Goal: Task Accomplishment & Management: Use online tool/utility

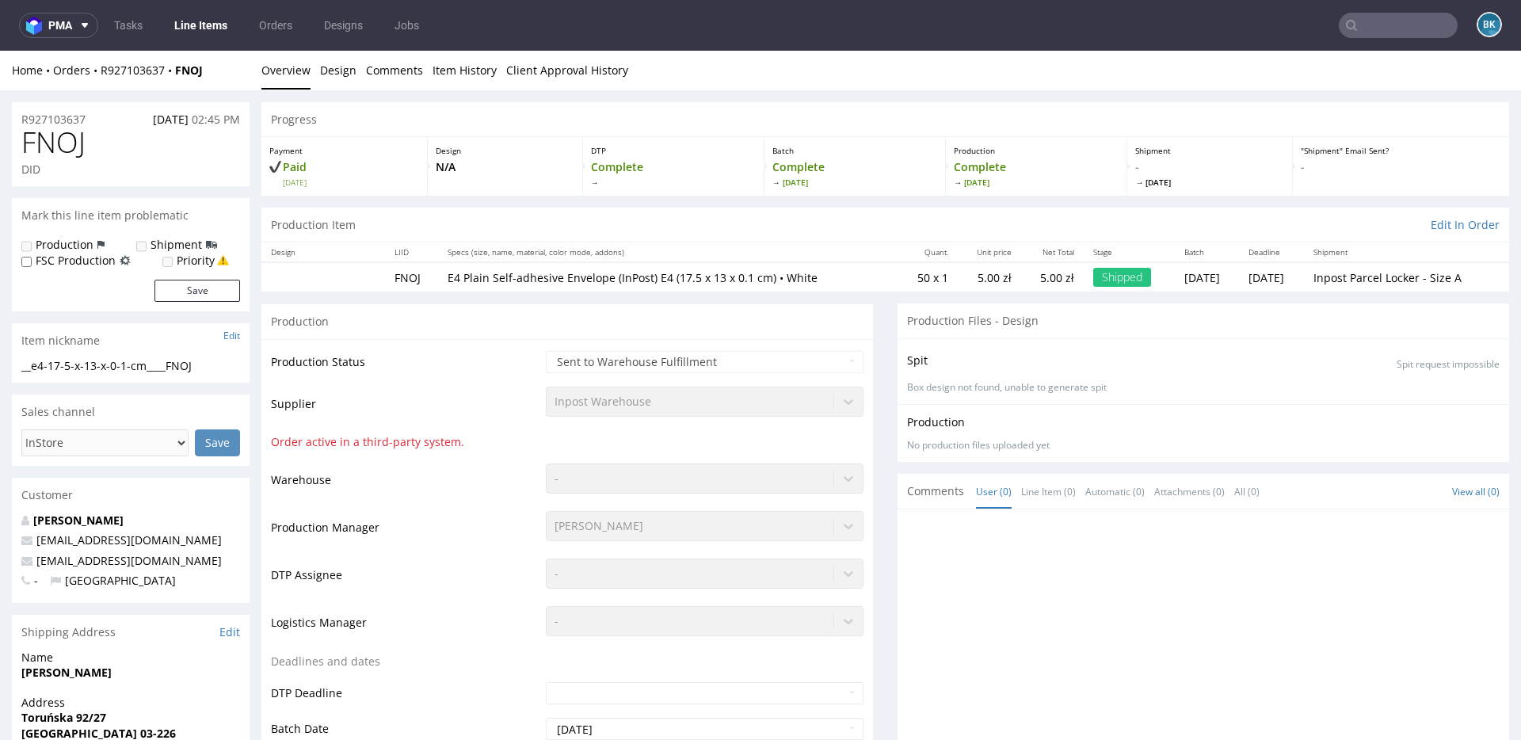
scroll to position [1824, 0]
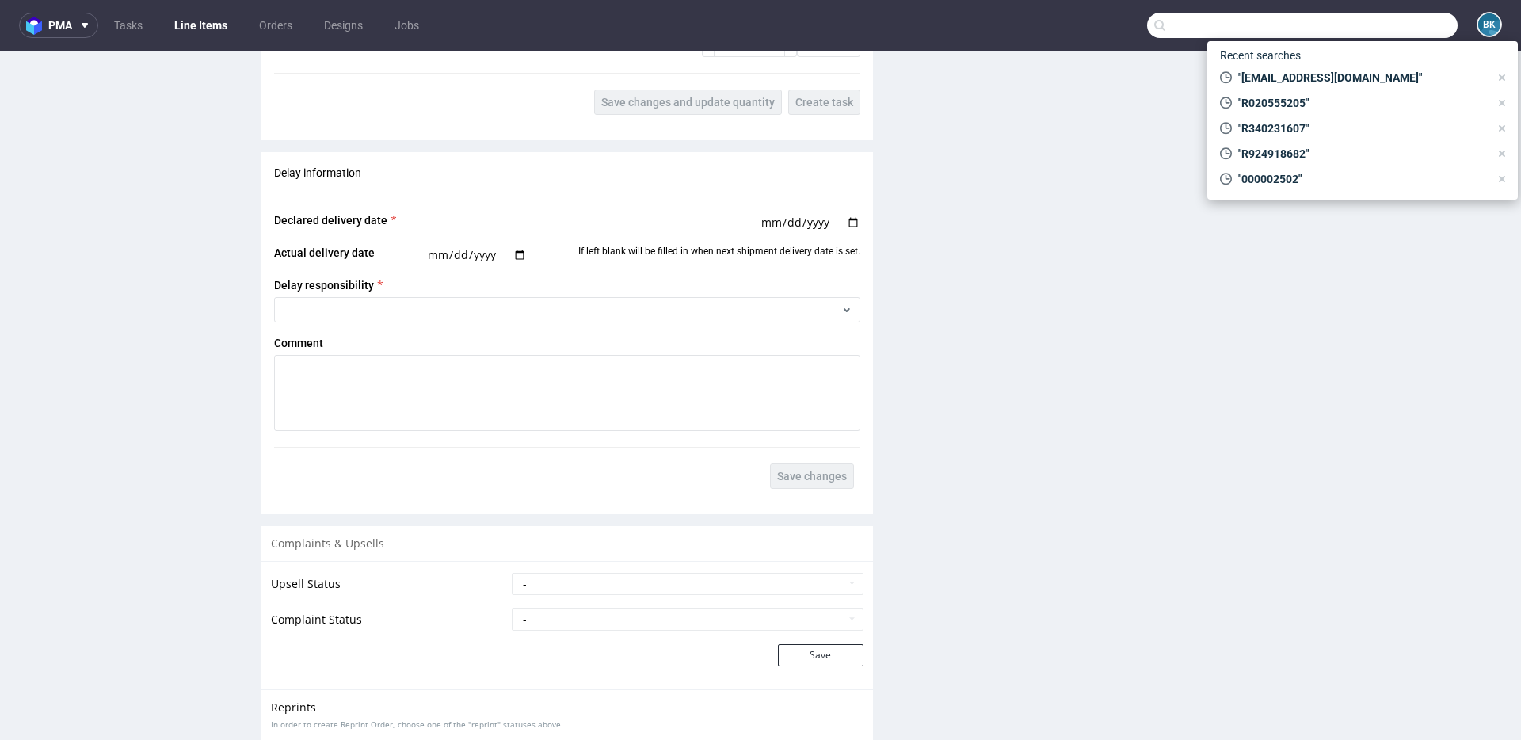
click at [1374, 29] on input "text" at bounding box center [1302, 25] width 311 height 25
paste input "R449143941"
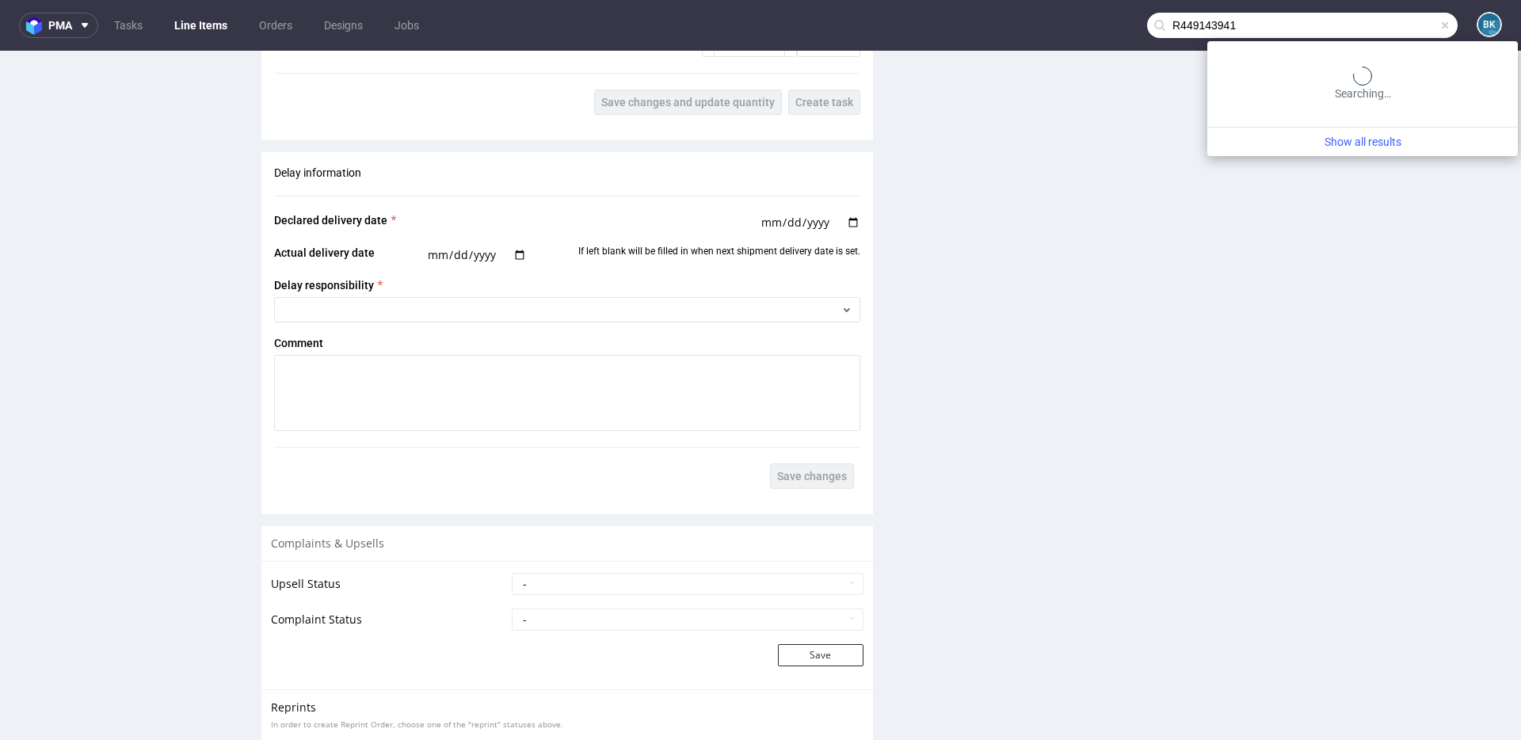
type input "R449143941"
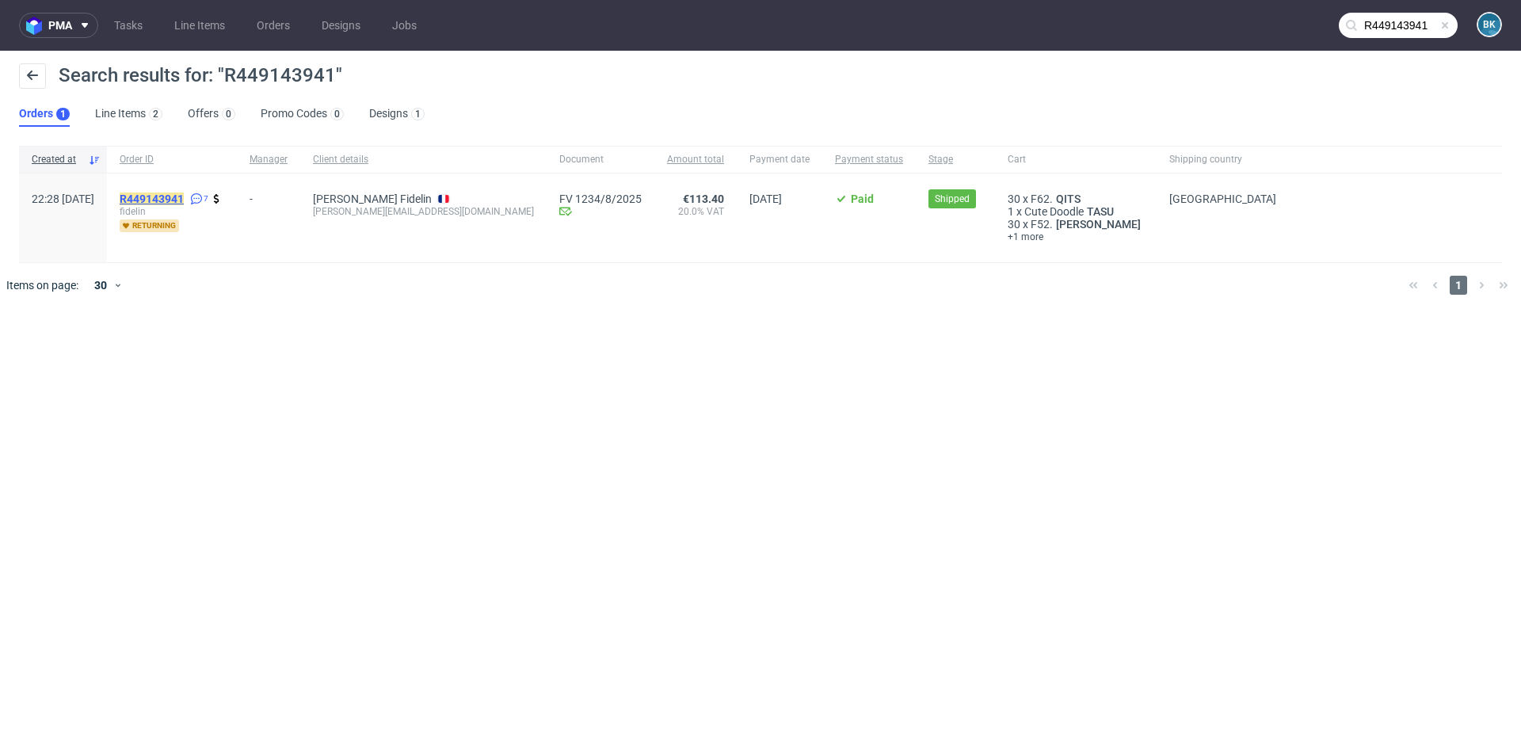
click at [184, 203] on mark "R449143941" at bounding box center [152, 199] width 64 height 13
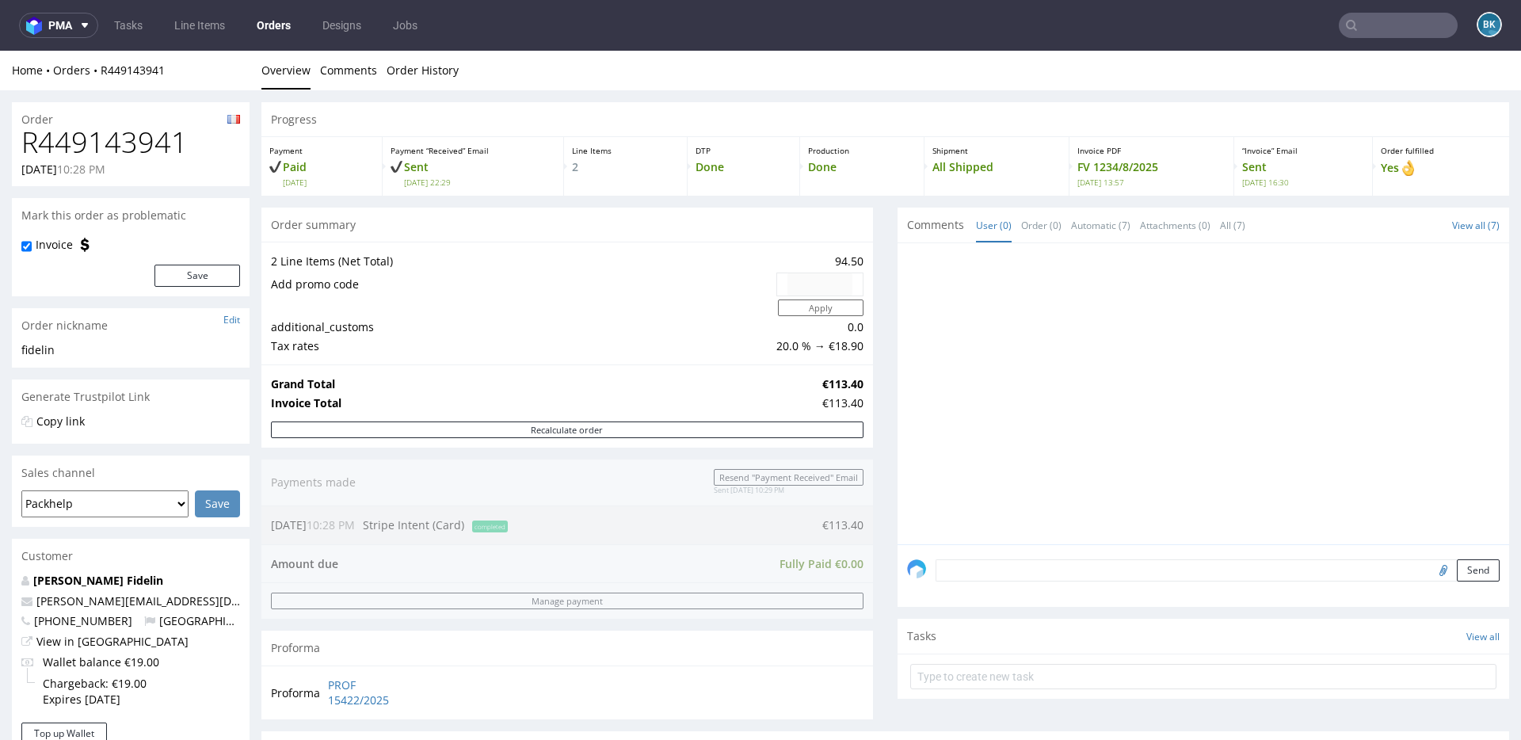
scroll to position [556, 0]
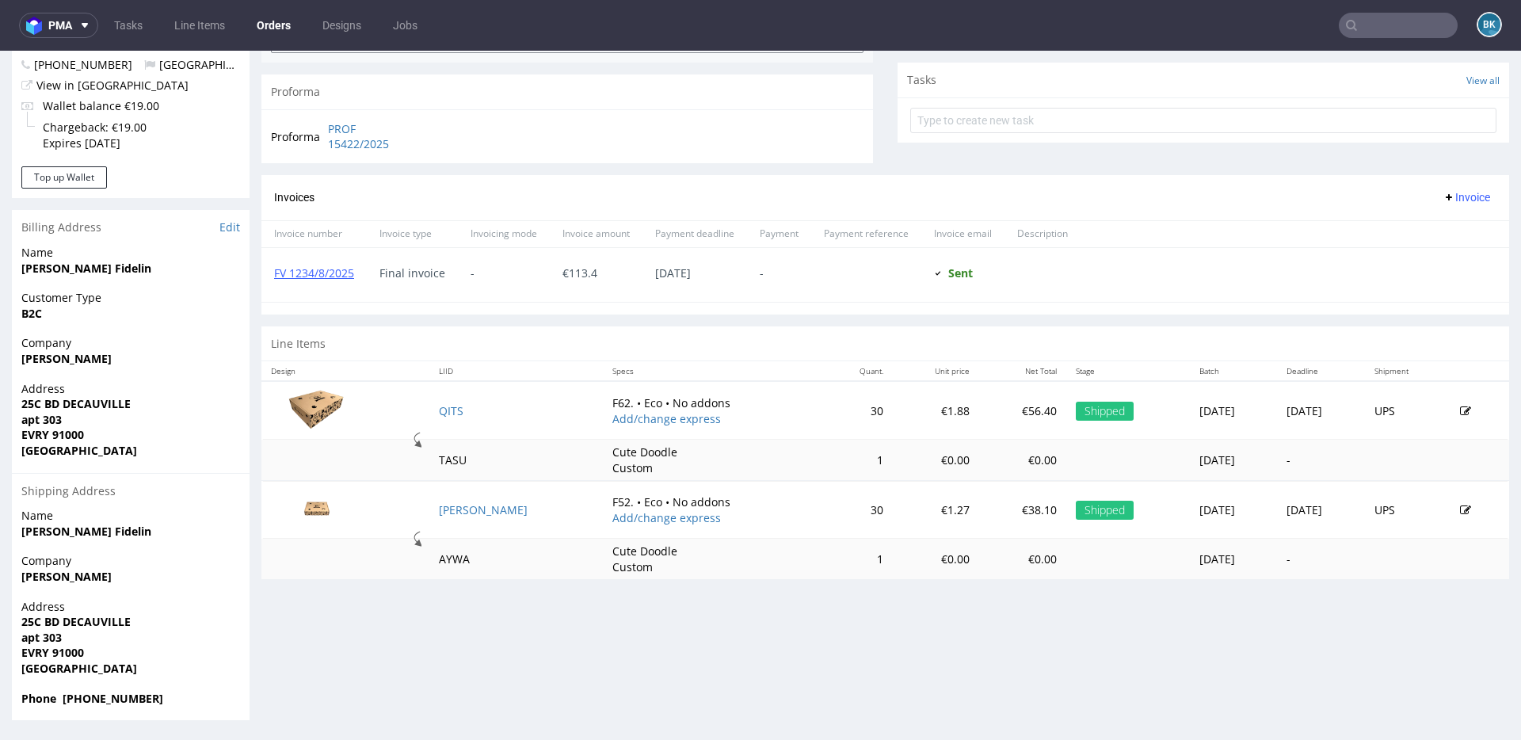
click at [1386, 32] on input "text" at bounding box center [1398, 25] width 119 height 25
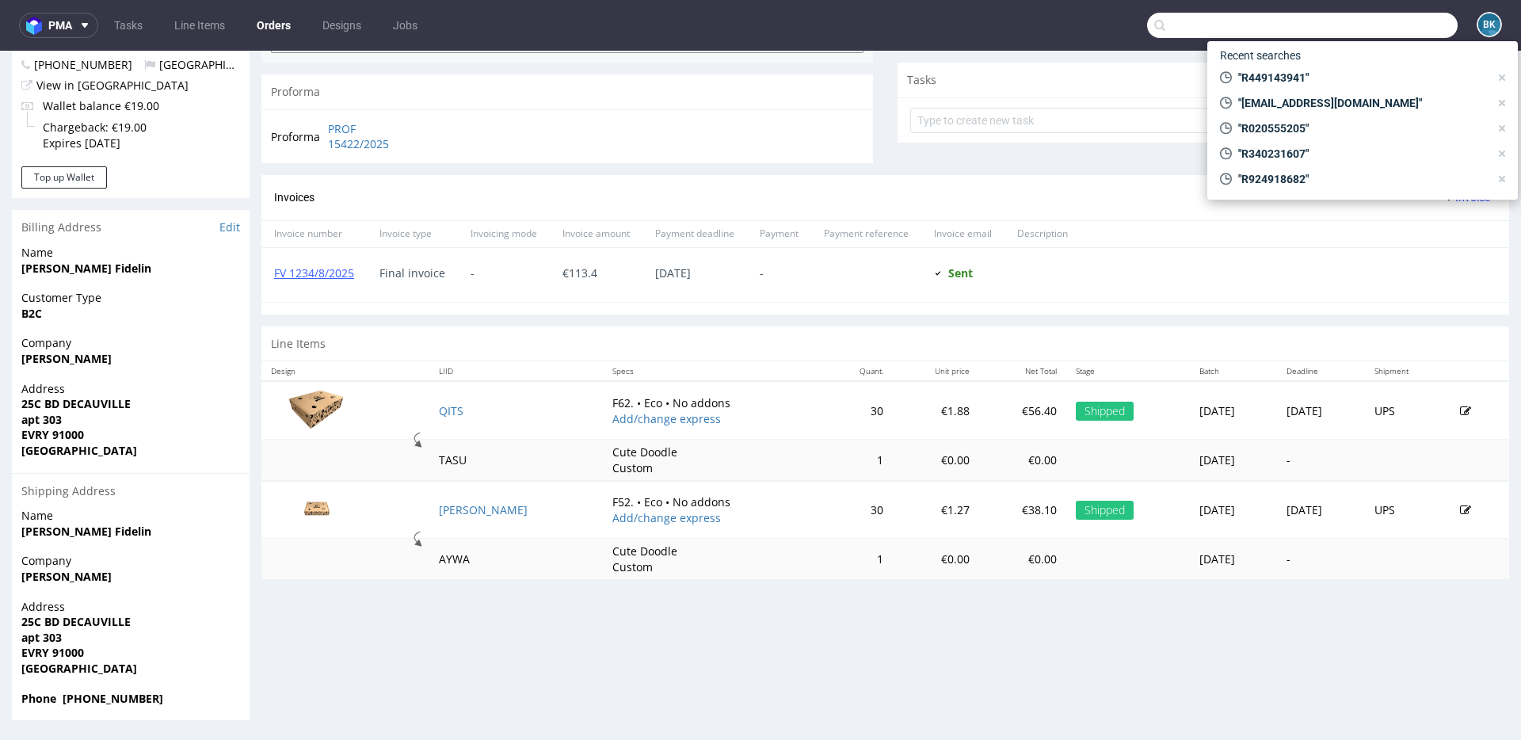
paste input "R253884470"
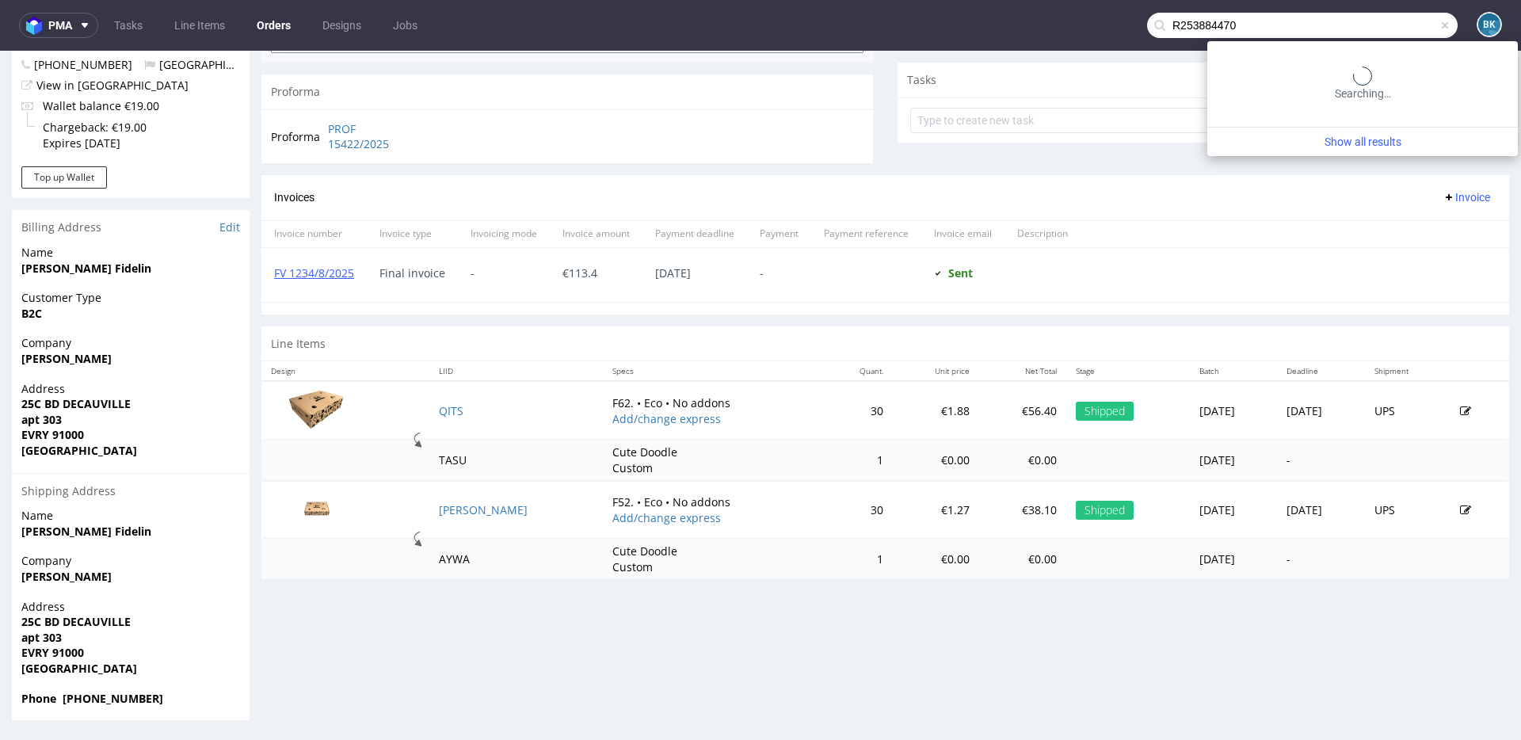
type input "R253884470"
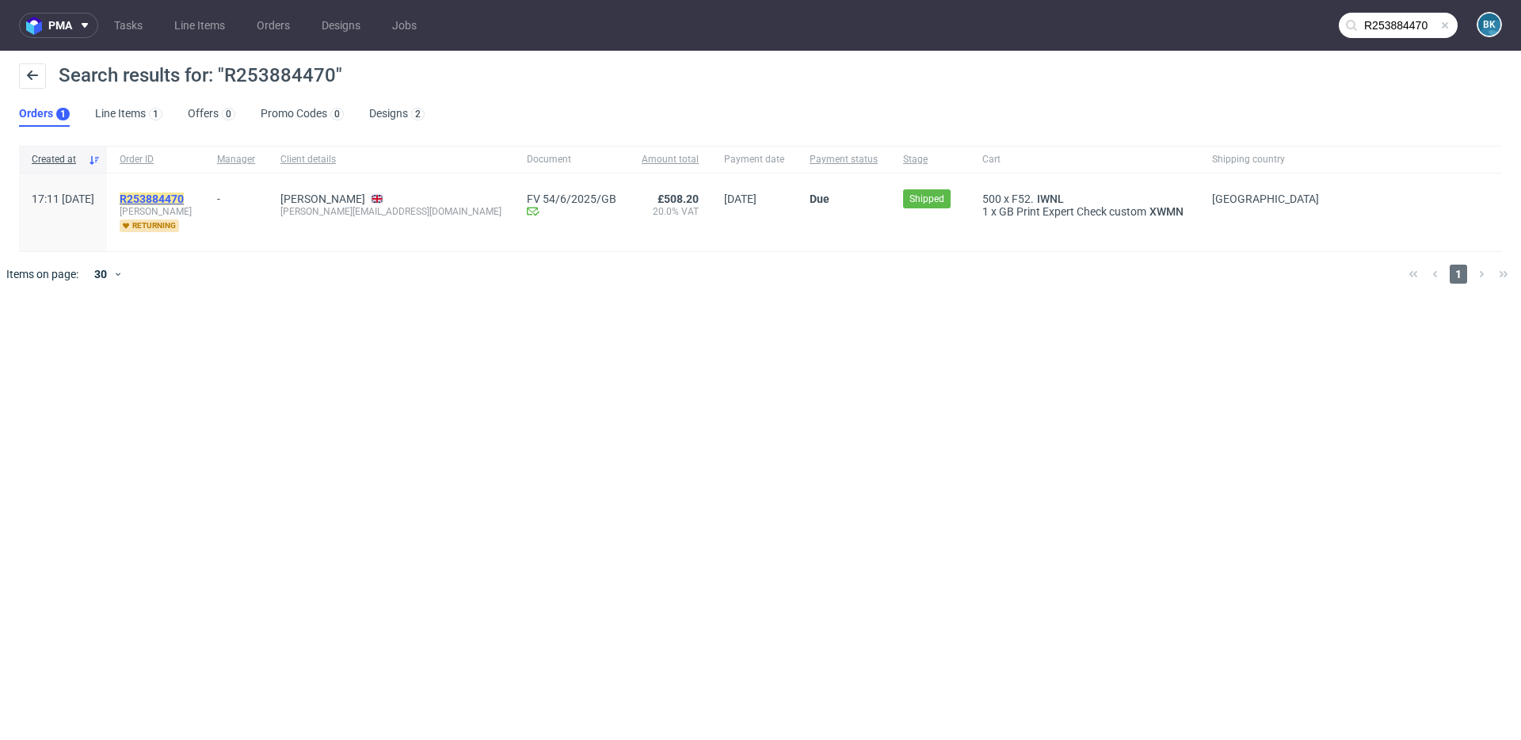
click at [184, 198] on mark "R253884470" at bounding box center [152, 199] width 64 height 13
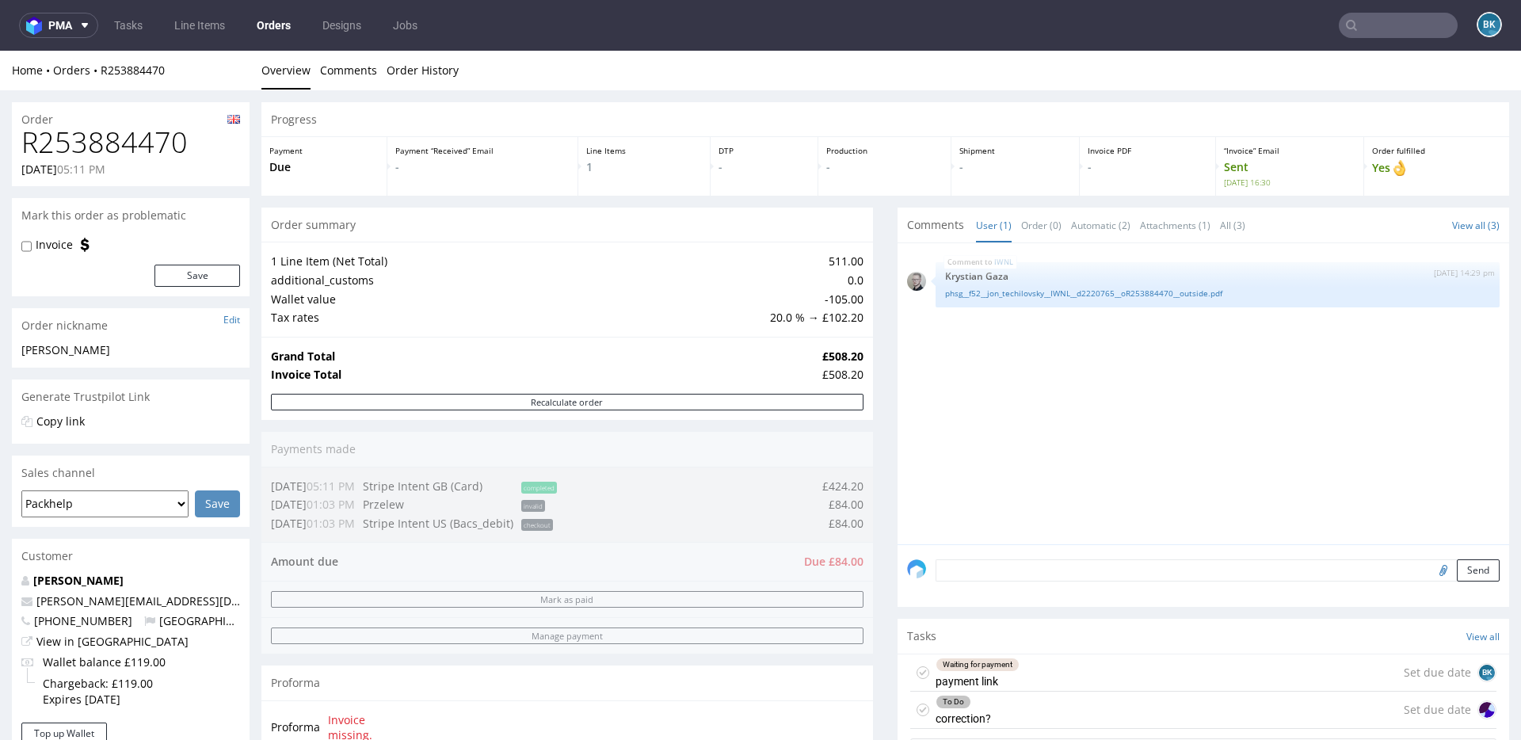
scroll to position [582, 0]
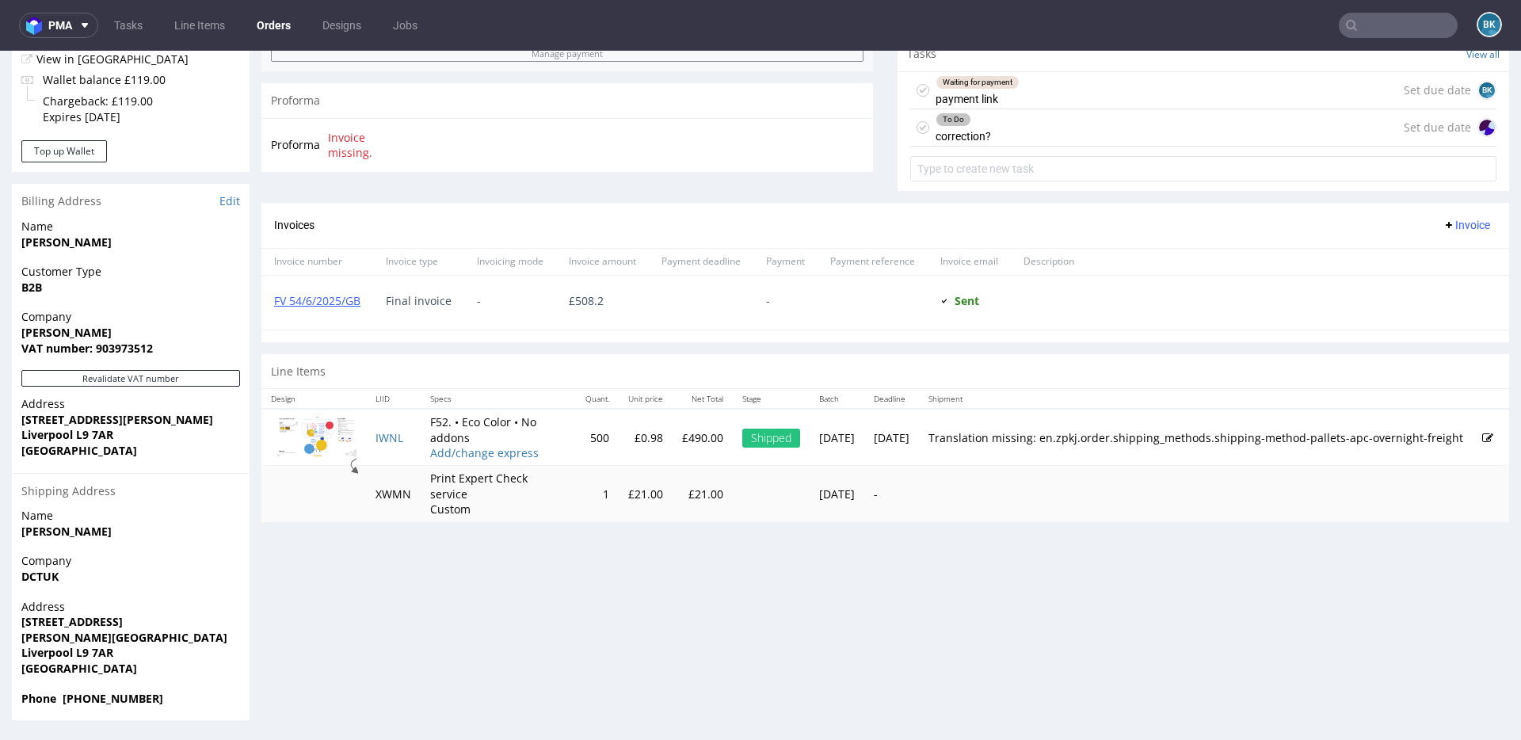
click at [1021, 122] on div "To Do correction? Set due date" at bounding box center [1203, 127] width 586 height 37
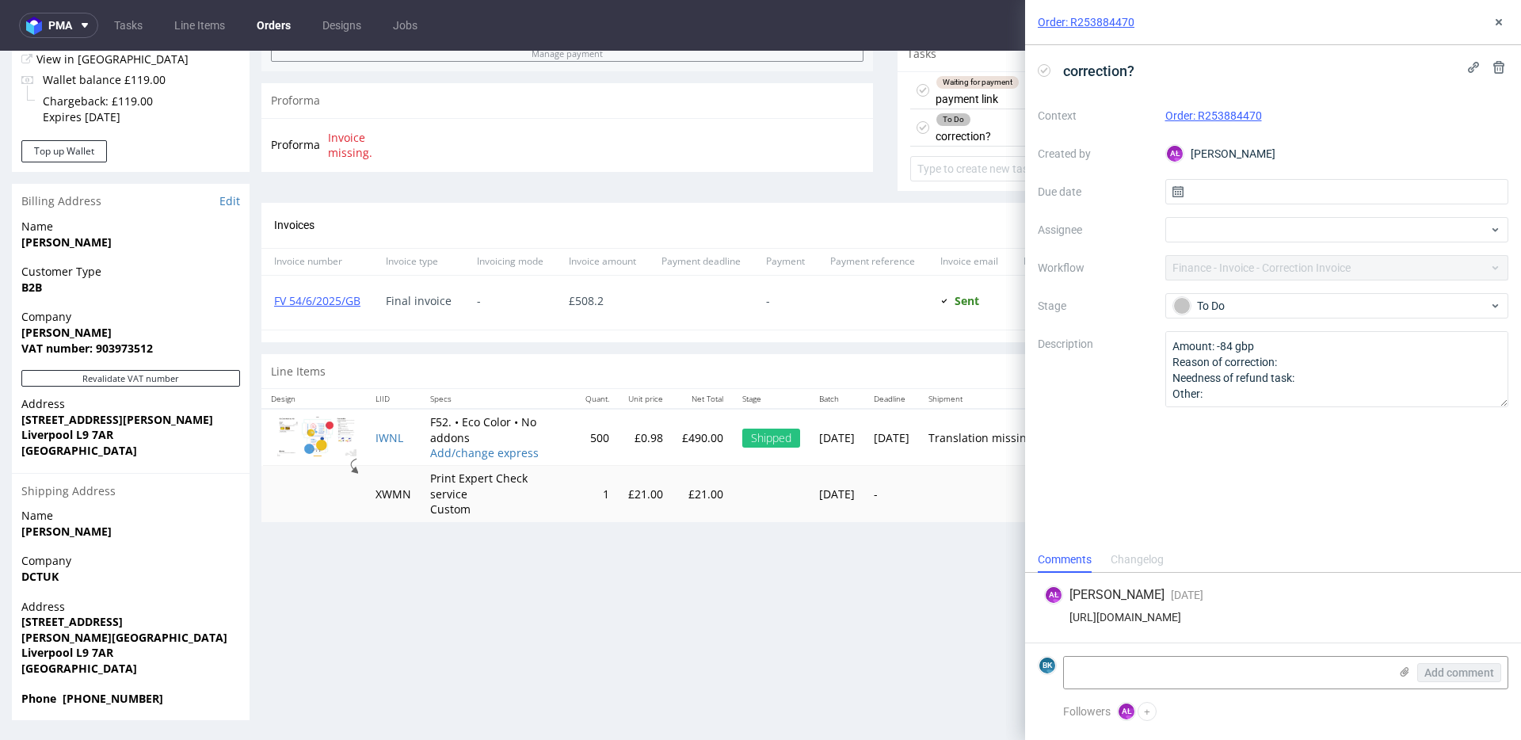
click at [1230, 614] on div "https://packhelp.slack.com/archives/C0WM9QBR9/p1755671914811059" at bounding box center [1273, 617] width 458 height 13
copy div "https://packhelp.slack.com/archives/C0WM9QBR9/p1755671914811059"
click at [1501, 18] on icon at bounding box center [1499, 22] width 13 height 13
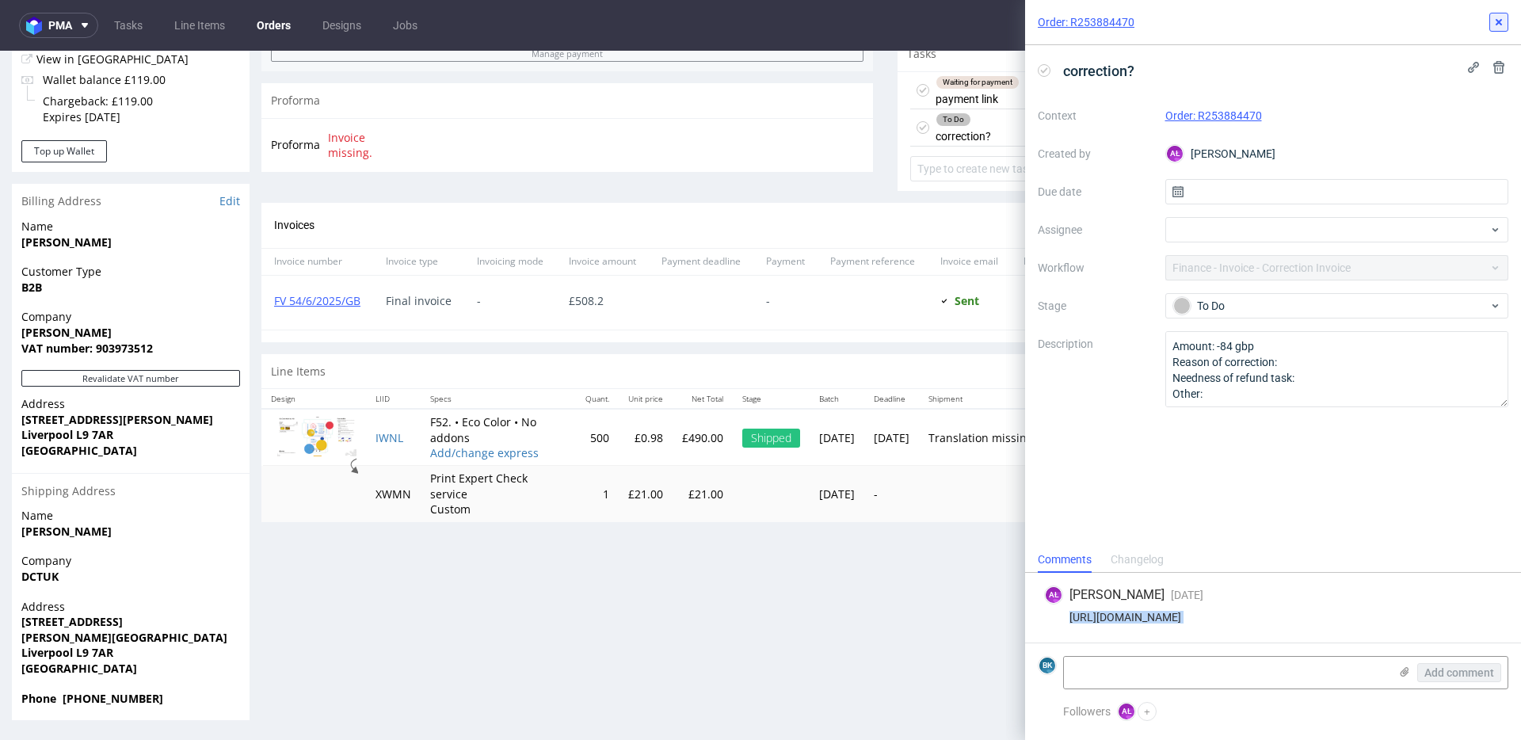
click at [1501, 18] on nav "pma Tasks Line Items Orders Designs Jobs BK" at bounding box center [760, 25] width 1521 height 51
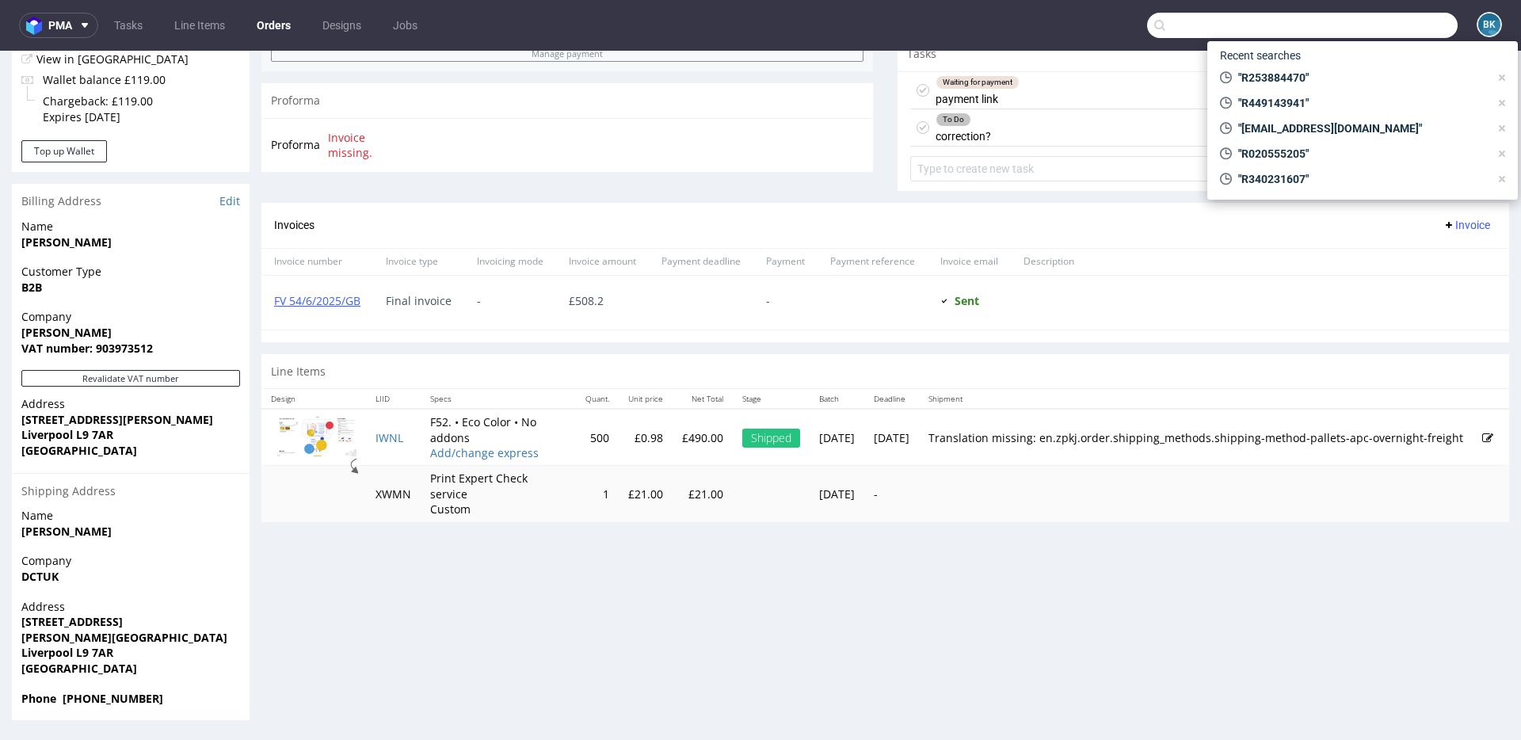
click at [1380, 25] on input "text" at bounding box center [1302, 25] width 311 height 25
paste input "R707214034"
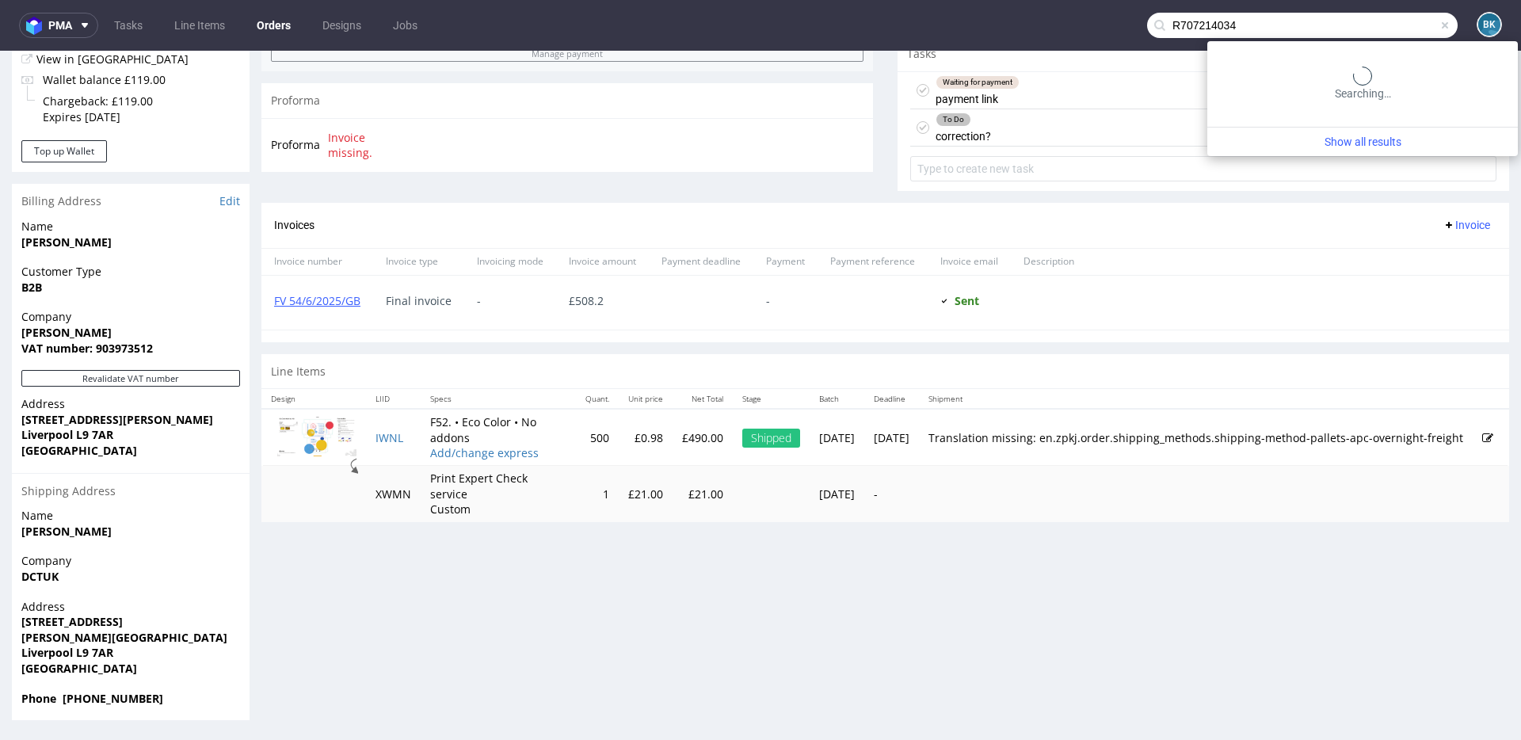
type input "R707214034"
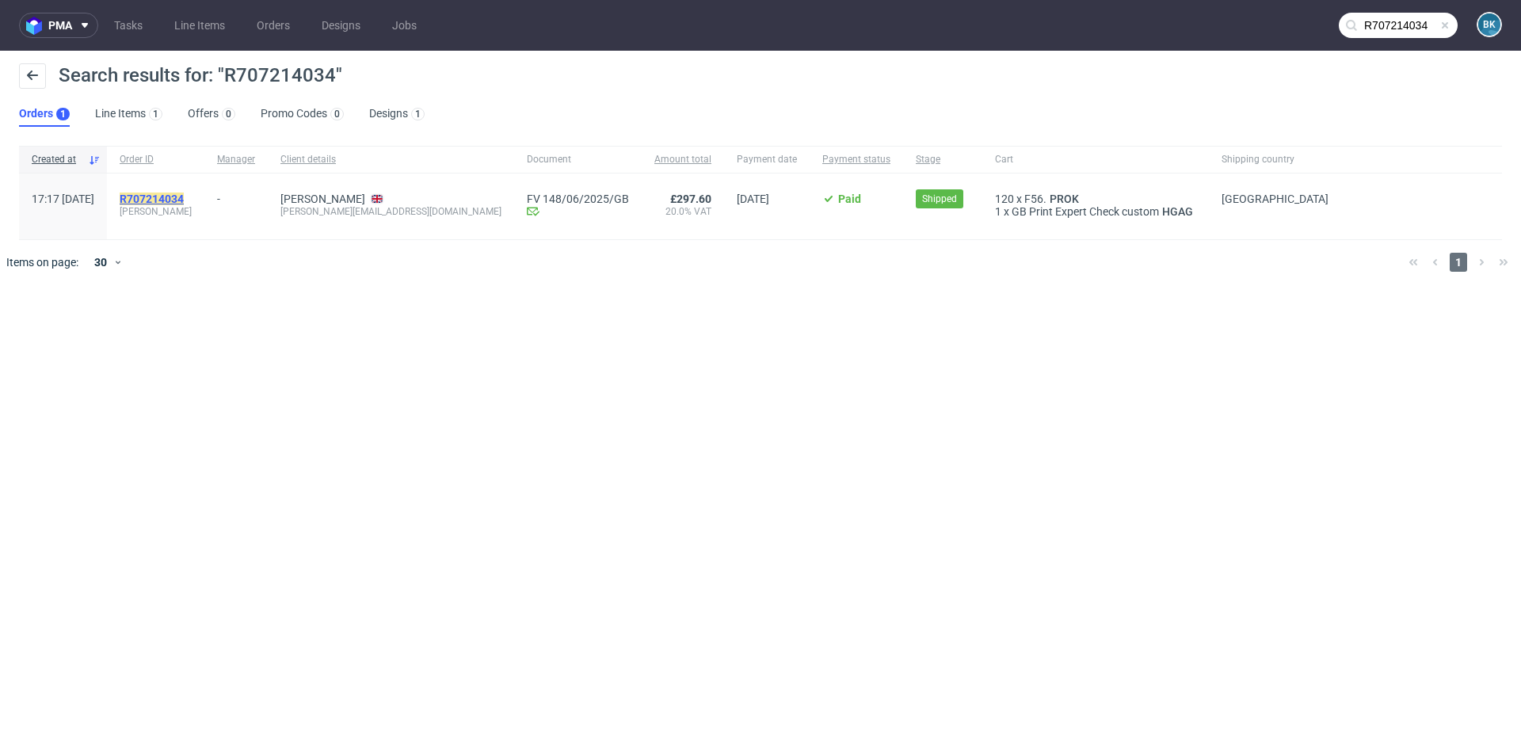
click at [184, 194] on mark "R707214034" at bounding box center [152, 199] width 64 height 13
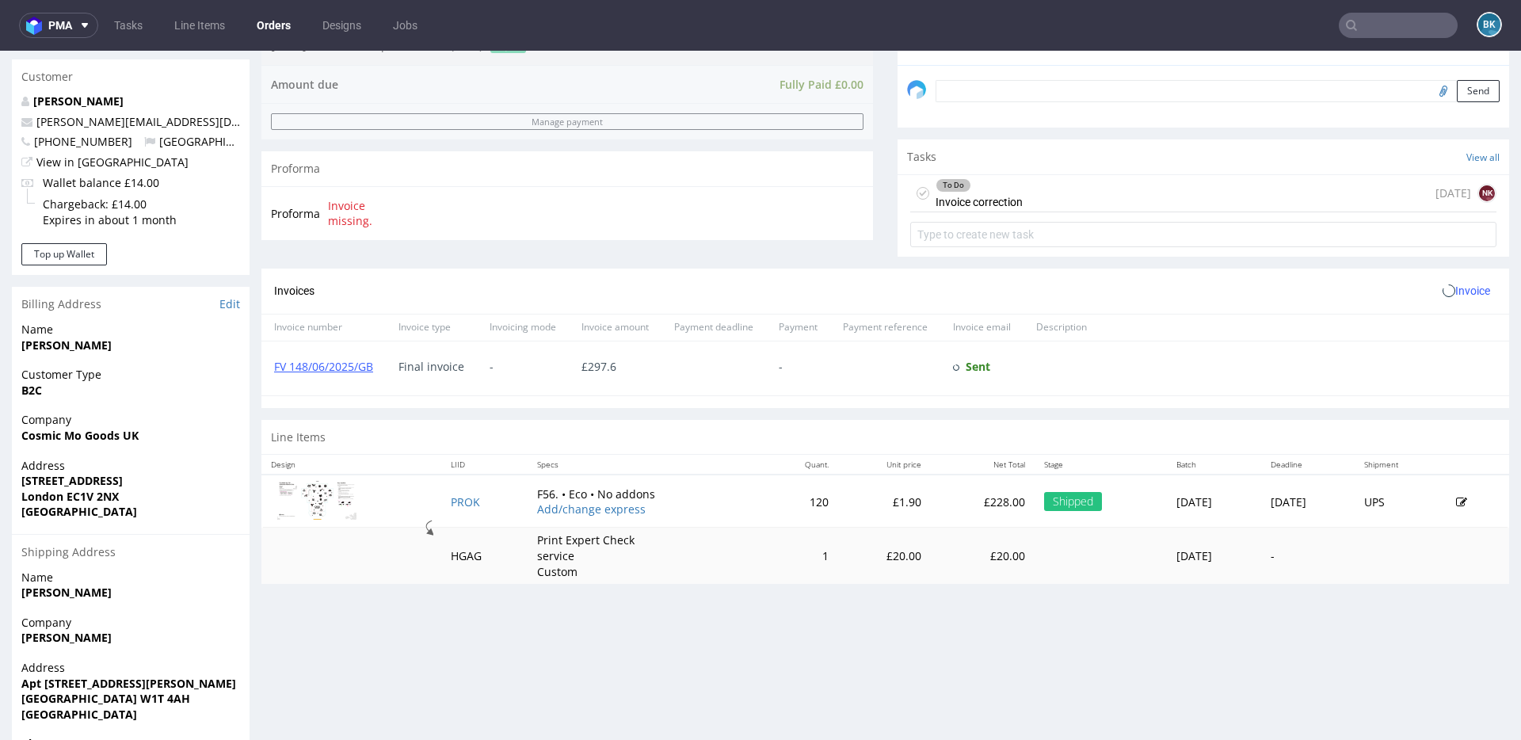
scroll to position [525, 0]
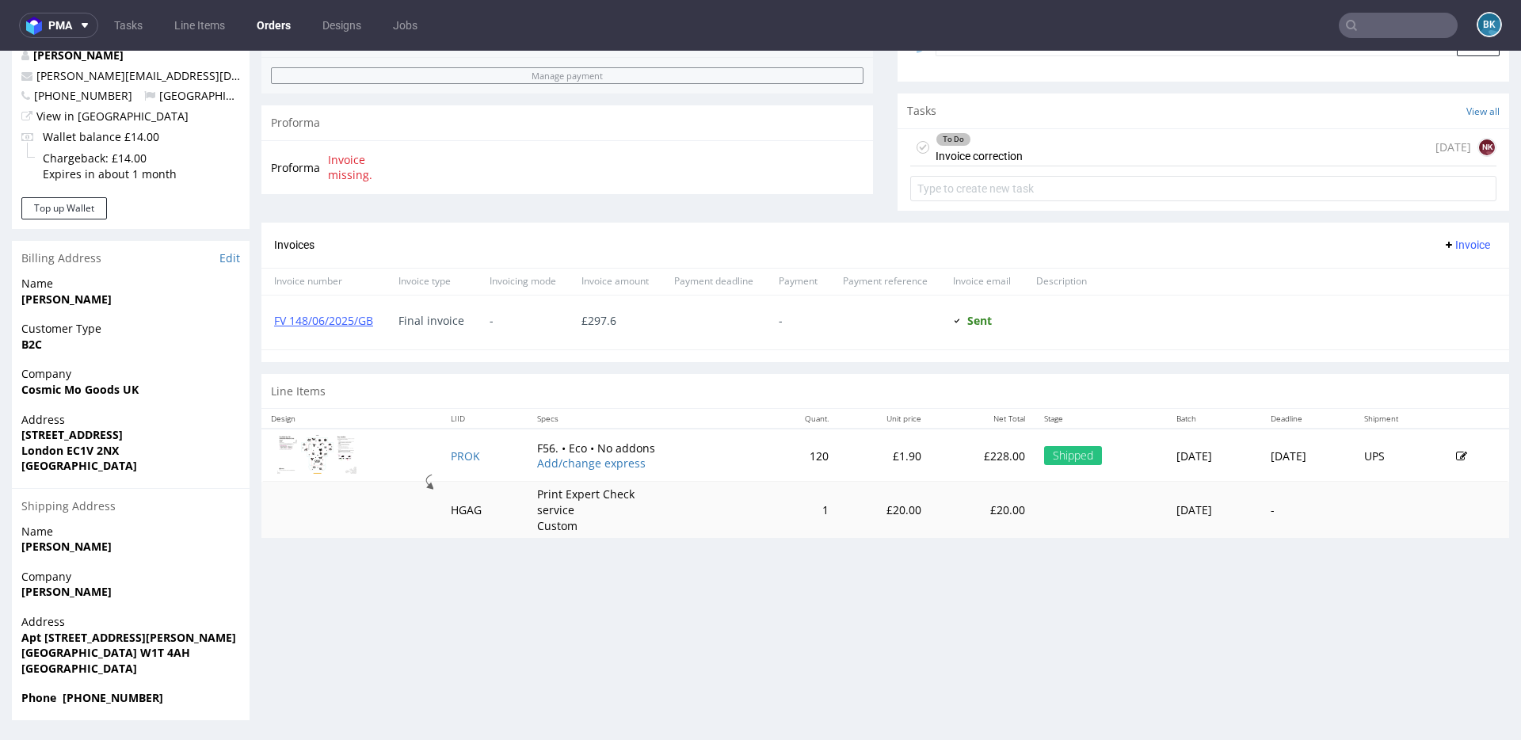
click at [1077, 139] on div "To Do Invoice correction 16 days ago NK" at bounding box center [1203, 147] width 586 height 37
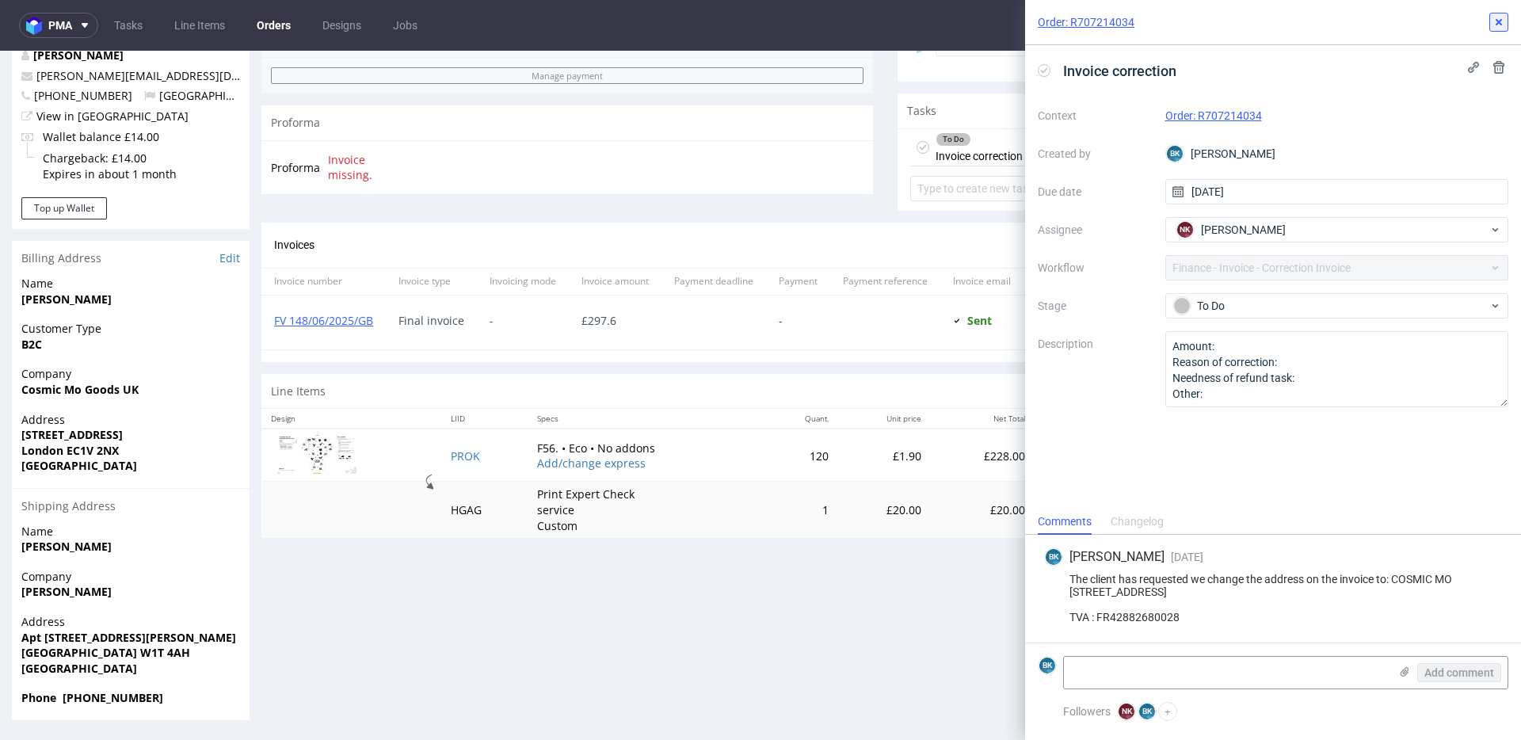
click at [1497, 22] on use at bounding box center [1499, 22] width 6 height 6
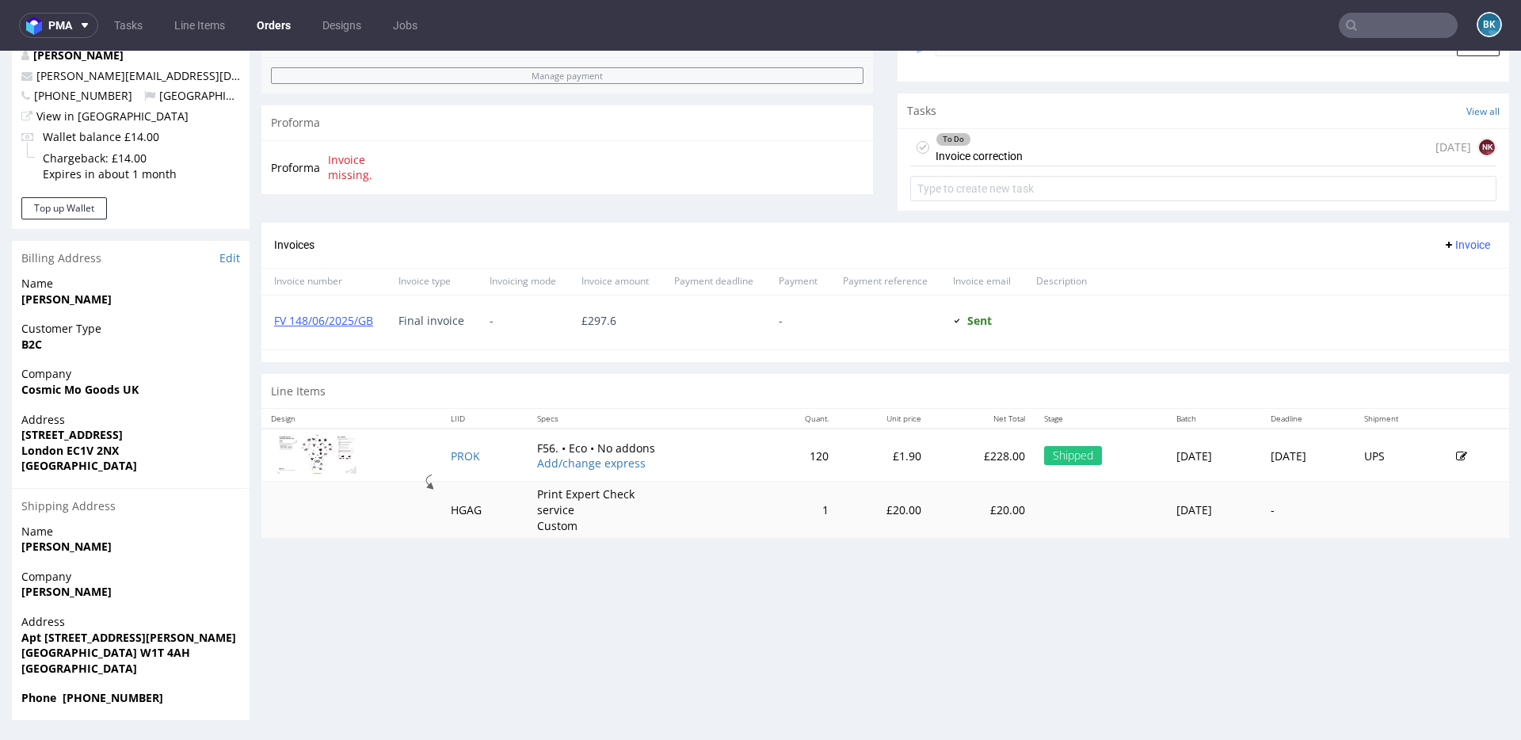
click at [1081, 144] on div "To Do Invoice correction 16 days ago NK" at bounding box center [1203, 147] width 586 height 37
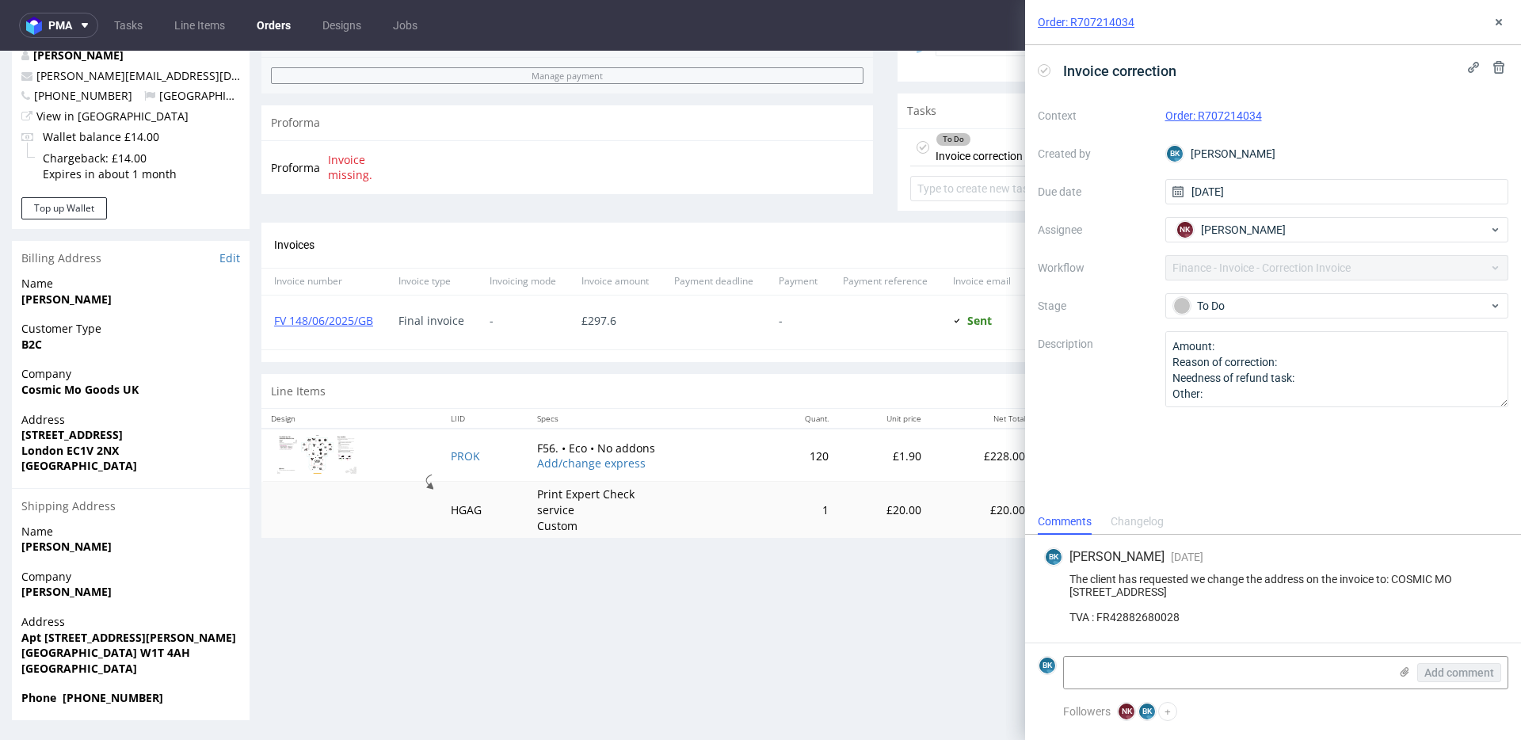
click at [707, 585] on div "Progress Payment Paid Wed 11 Jun Payment “Received” Email Sent Wed 11 Jun 17:18…" at bounding box center [885, 148] width 1248 height 1143
click at [1497, 19] on icon at bounding box center [1499, 22] width 13 height 13
click at [1497, 19] on nav "pma Tasks Line Items Orders Designs Jobs BK" at bounding box center [760, 25] width 1521 height 51
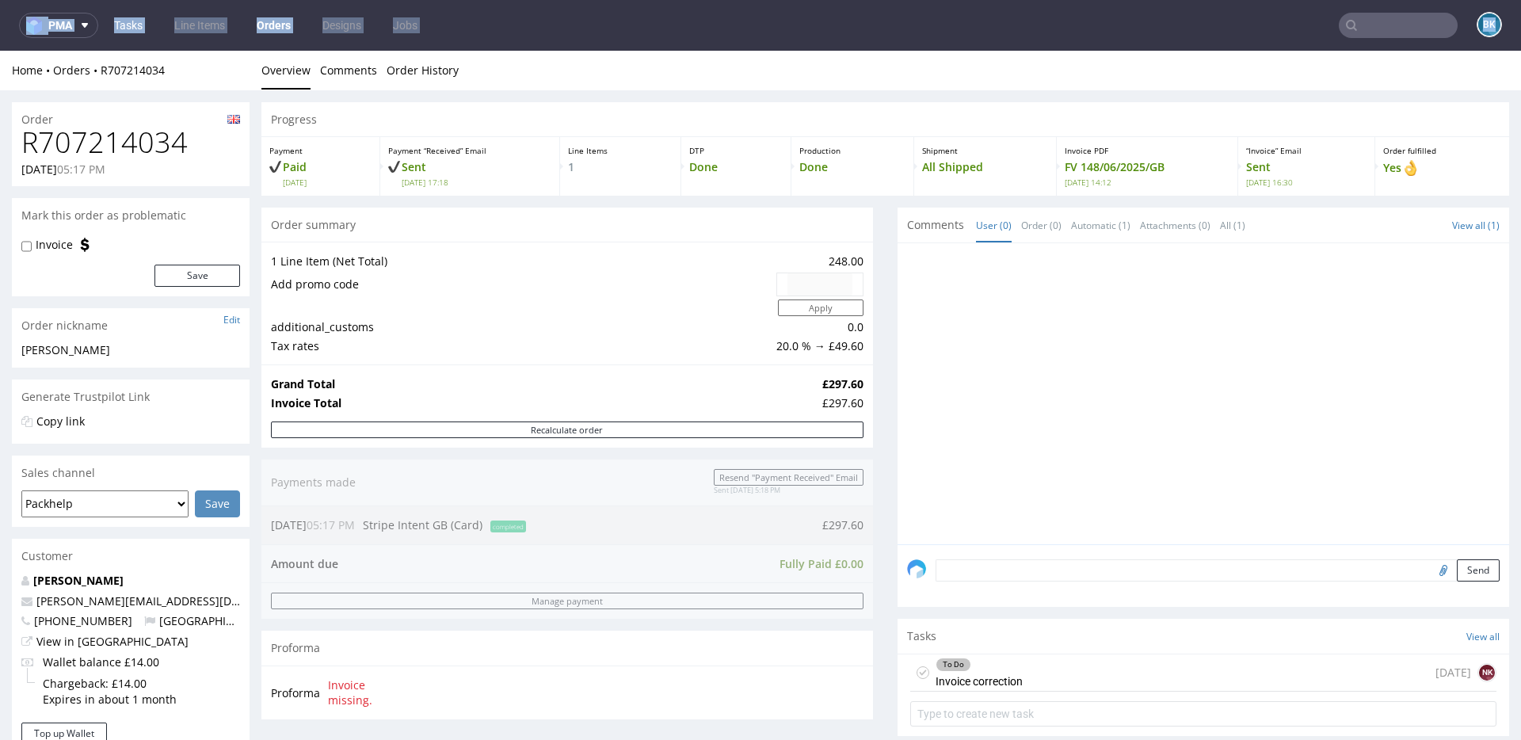
click at [124, 27] on link "Tasks" at bounding box center [129, 25] width 48 height 25
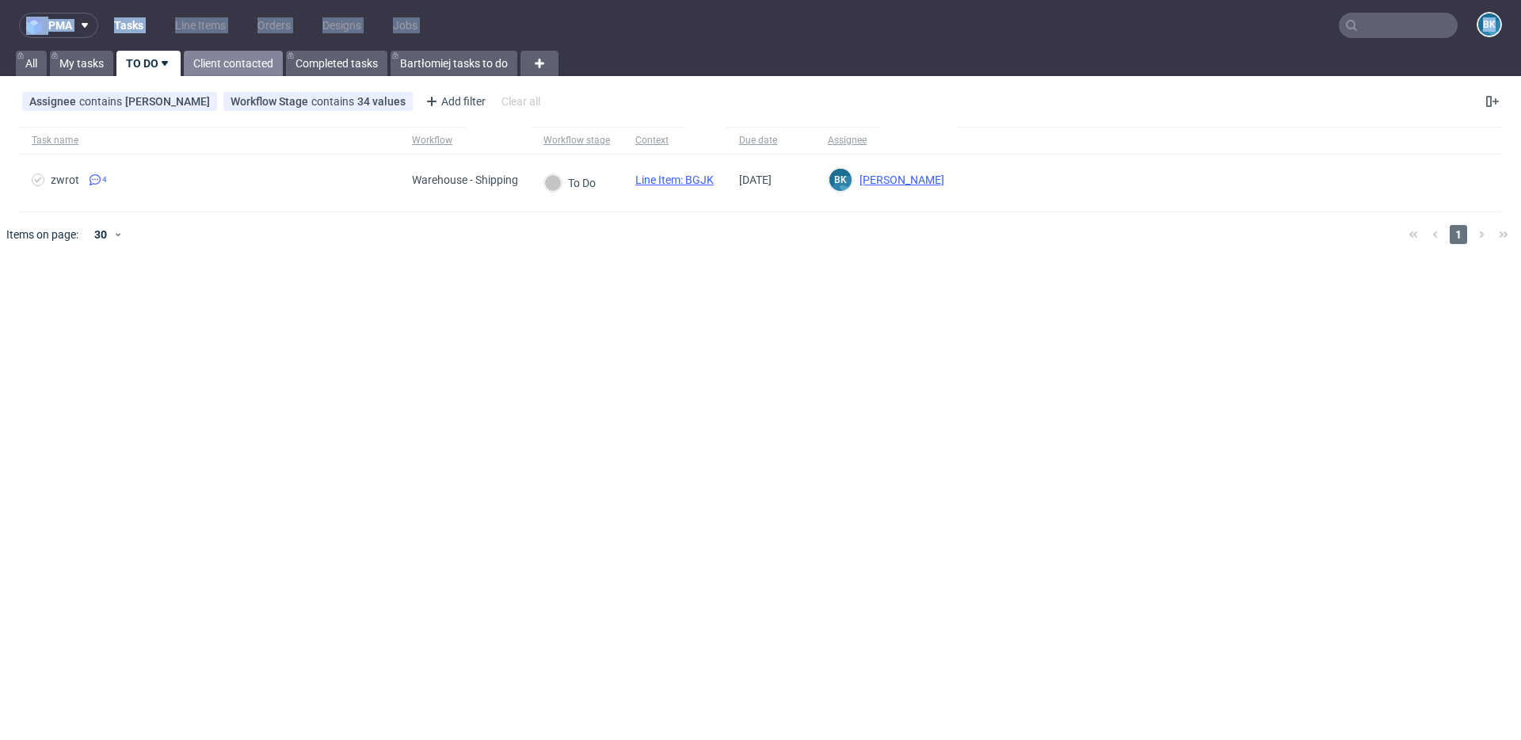
click at [226, 57] on link "Client contacted" at bounding box center [233, 63] width 99 height 25
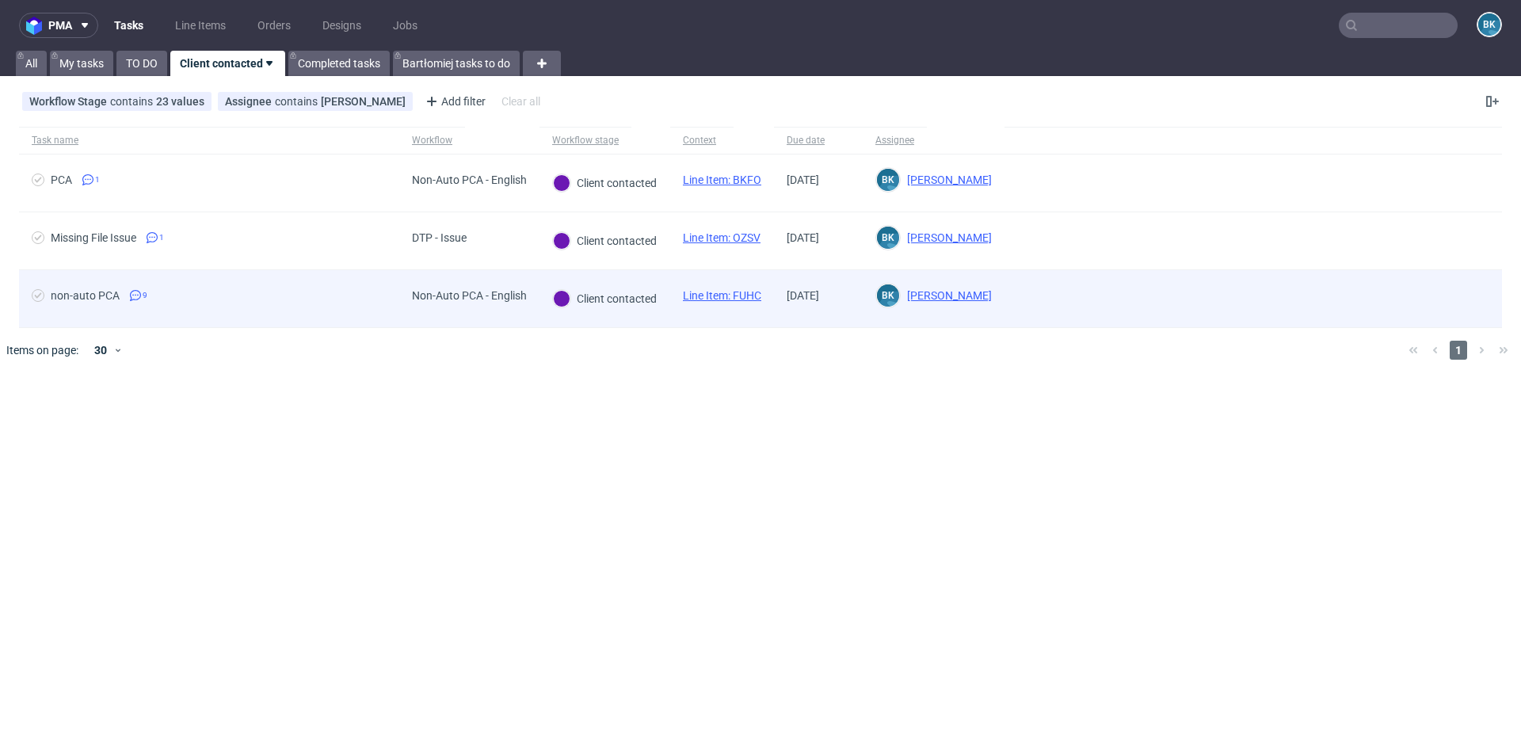
click at [746, 288] on div "Line Item: FUHC" at bounding box center [722, 298] width 104 height 57
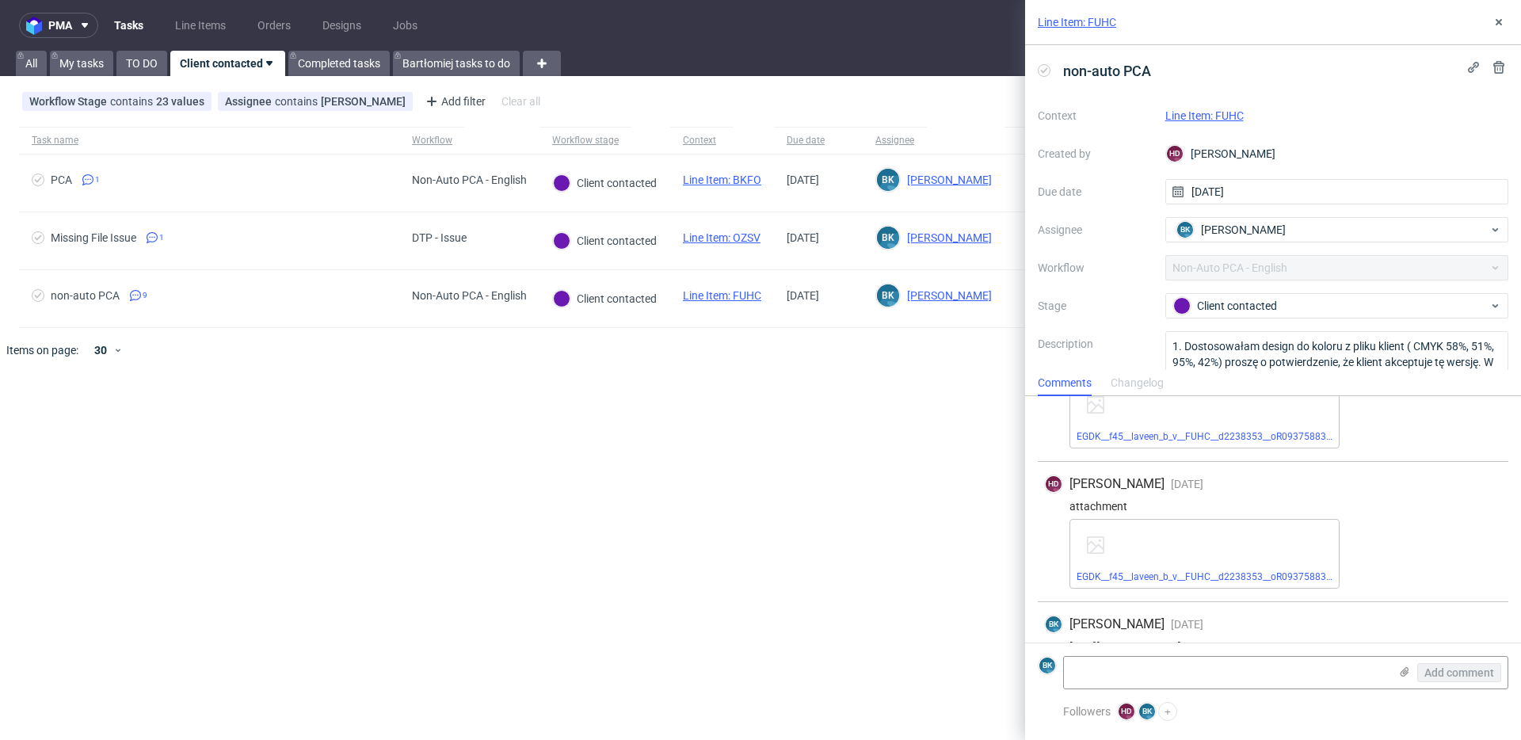
scroll to position [882, 0]
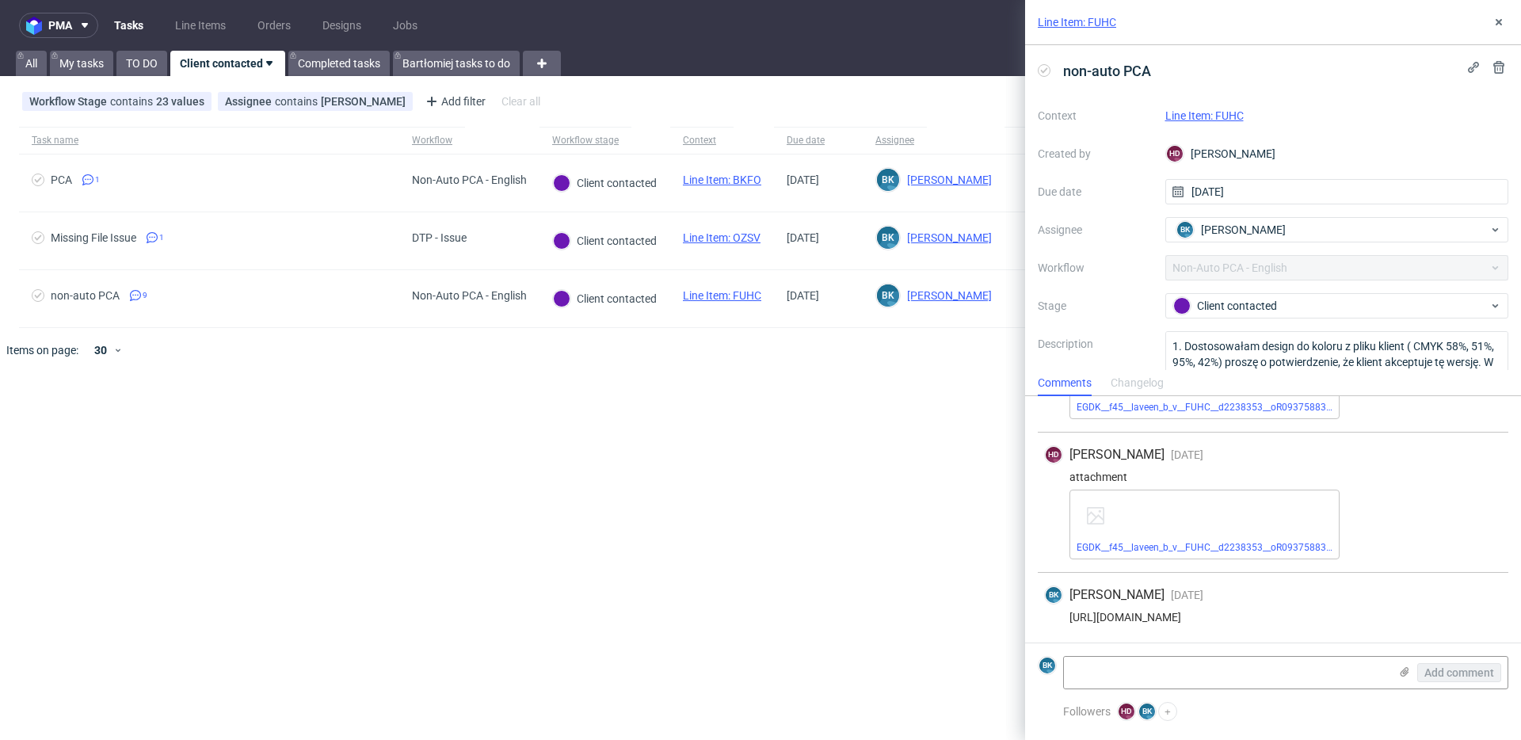
click at [1095, 17] on link "Line Item: FUHC" at bounding box center [1077, 22] width 78 height 16
click at [1498, 23] on use at bounding box center [1499, 22] width 6 height 6
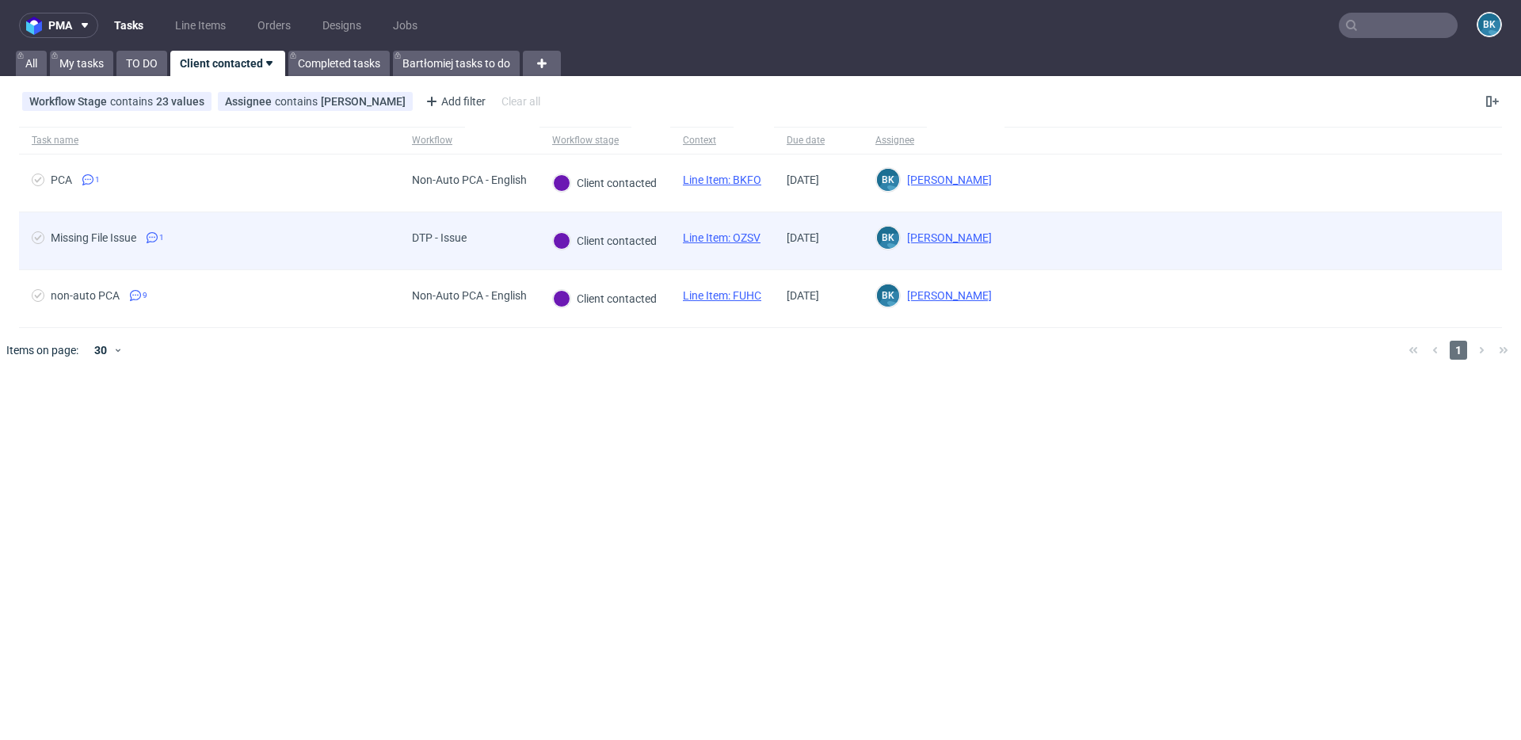
click at [718, 234] on link "Line Item: OZSV" at bounding box center [722, 237] width 78 height 13
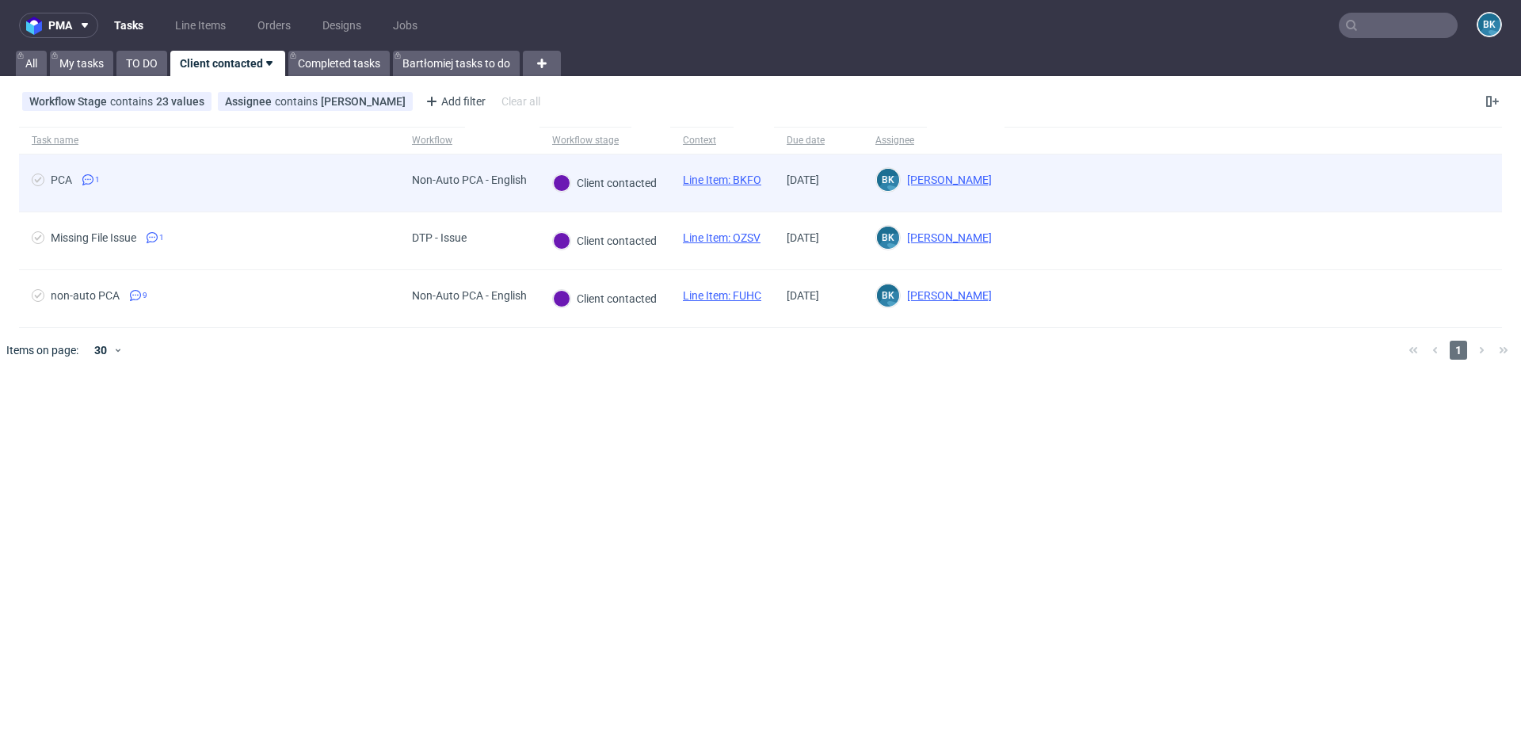
click at [734, 177] on link "Line Item: BKFO" at bounding box center [722, 180] width 78 height 13
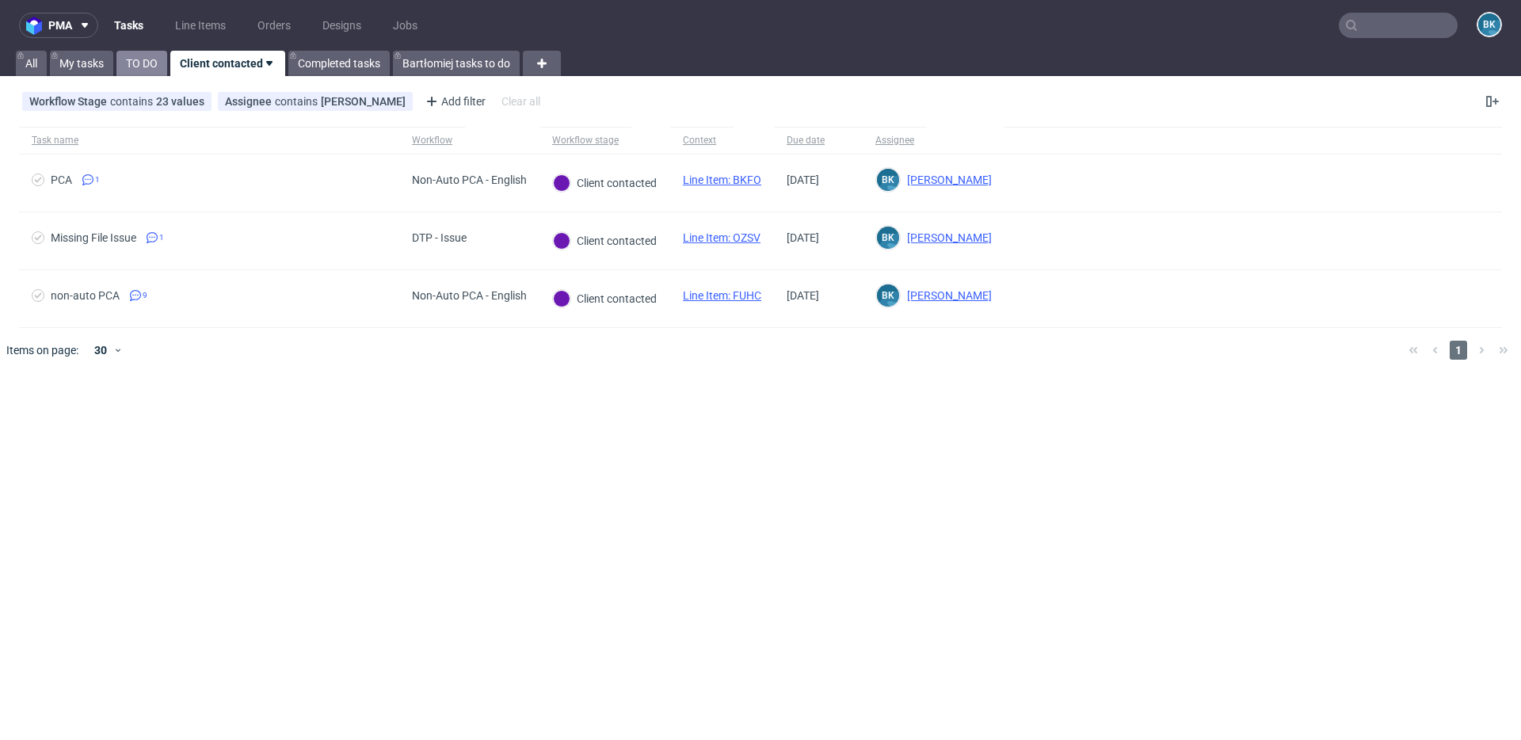
click at [143, 64] on link "TO DO" at bounding box center [141, 63] width 51 height 25
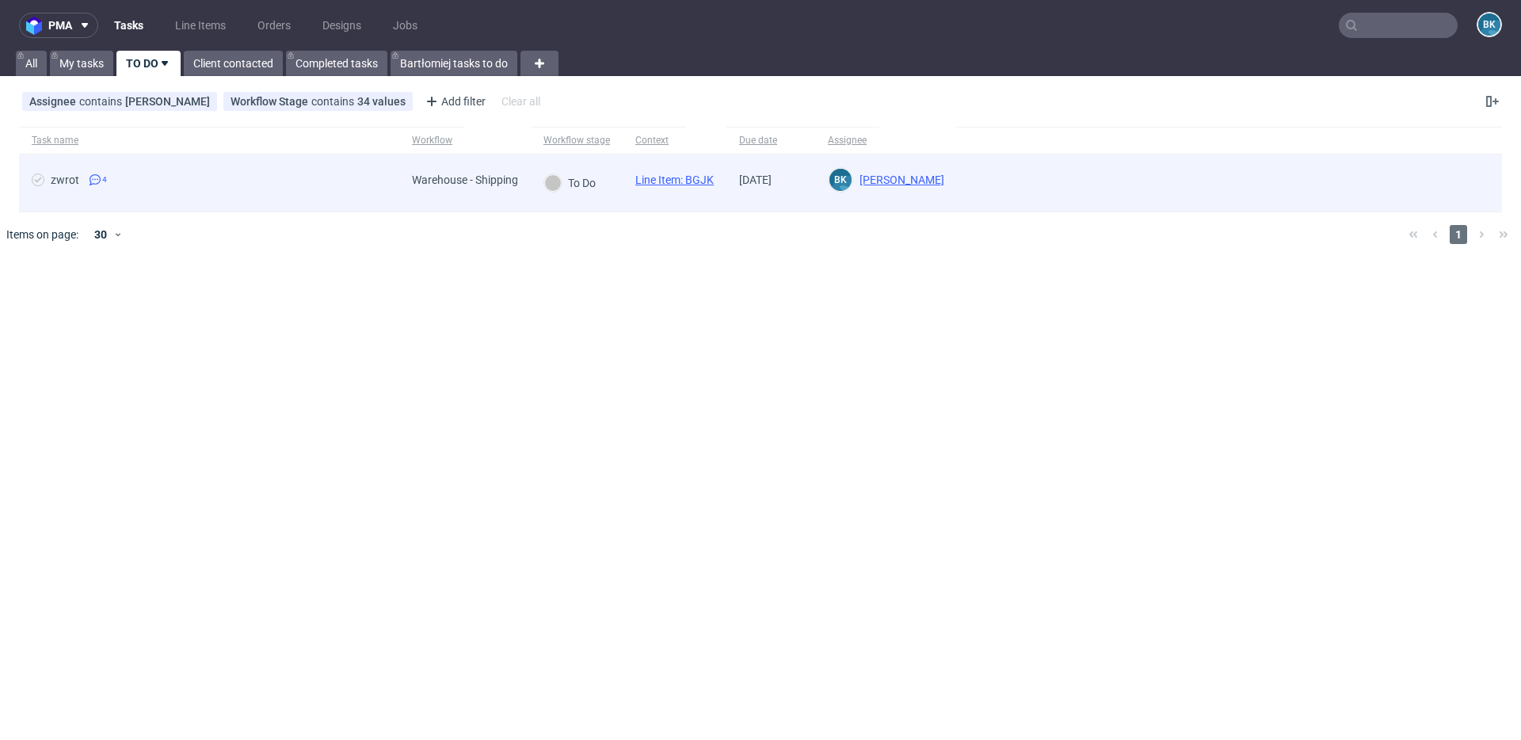
click at [423, 193] on div "Warehouse - Shipping" at bounding box center [465, 182] width 132 height 57
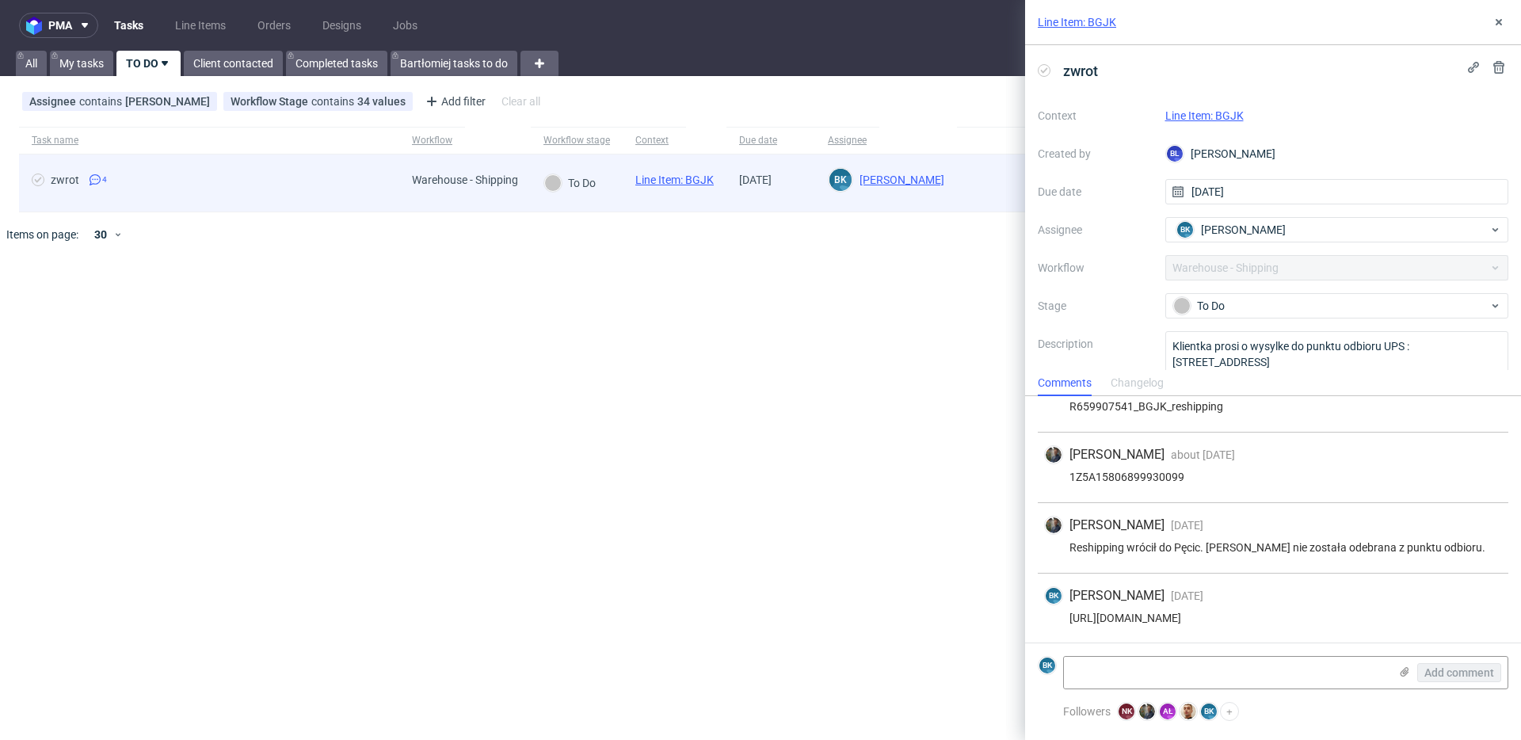
scroll to position [35, 0]
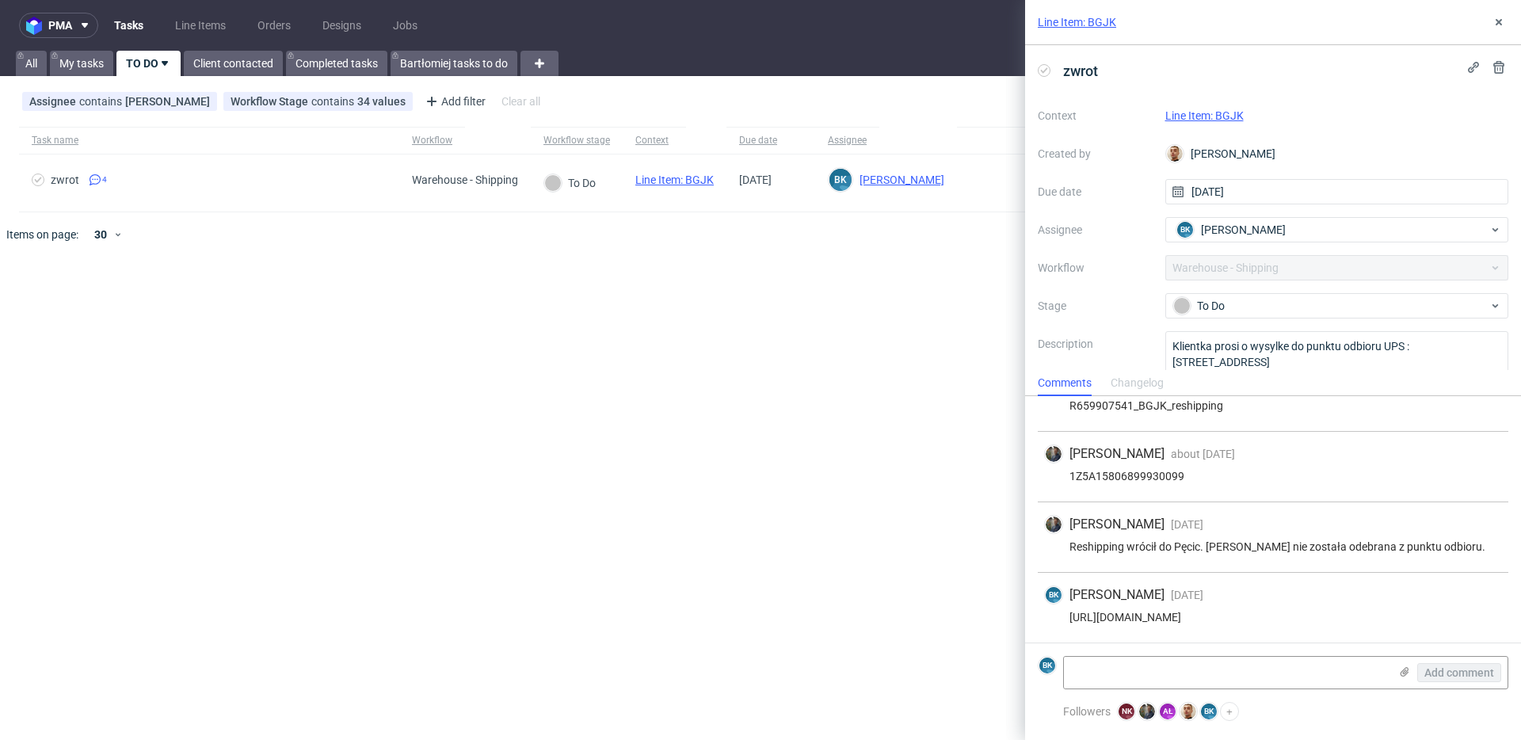
click at [1222, 613] on div "https://app-eu1.hubspot.com/contacts/25600958/record/0-5/211667879148/" at bounding box center [1273, 617] width 458 height 13
click at [1189, 616] on div "https://app-eu1.hubspot.com/contacts/25600958/record/0-5/211667879148/" at bounding box center [1273, 617] width 458 height 13
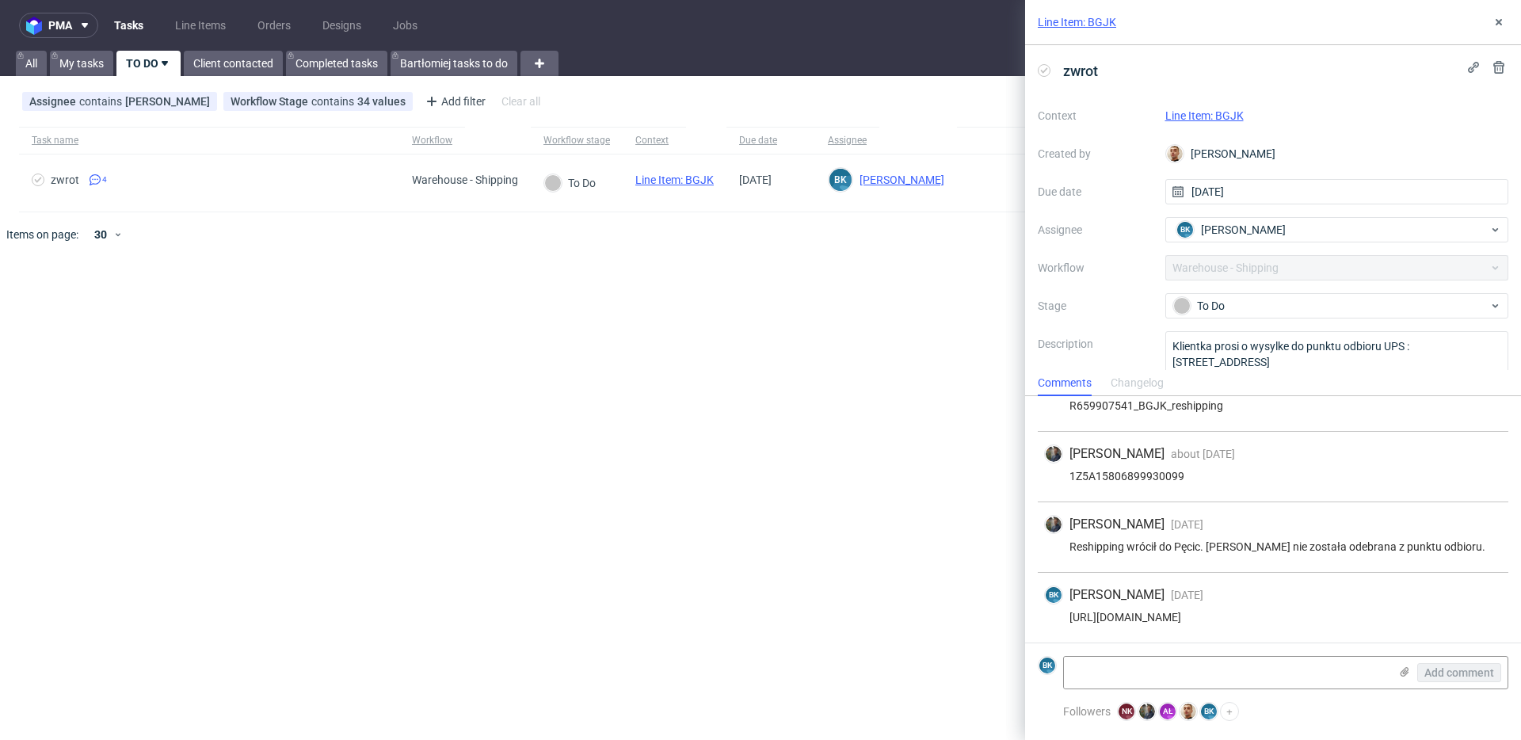
click at [1189, 616] on div "https://app-eu1.hubspot.com/contacts/25600958/record/0-5/211667879148/" at bounding box center [1273, 617] width 458 height 13
click at [1215, 311] on div "To Do" at bounding box center [1330, 305] width 315 height 17
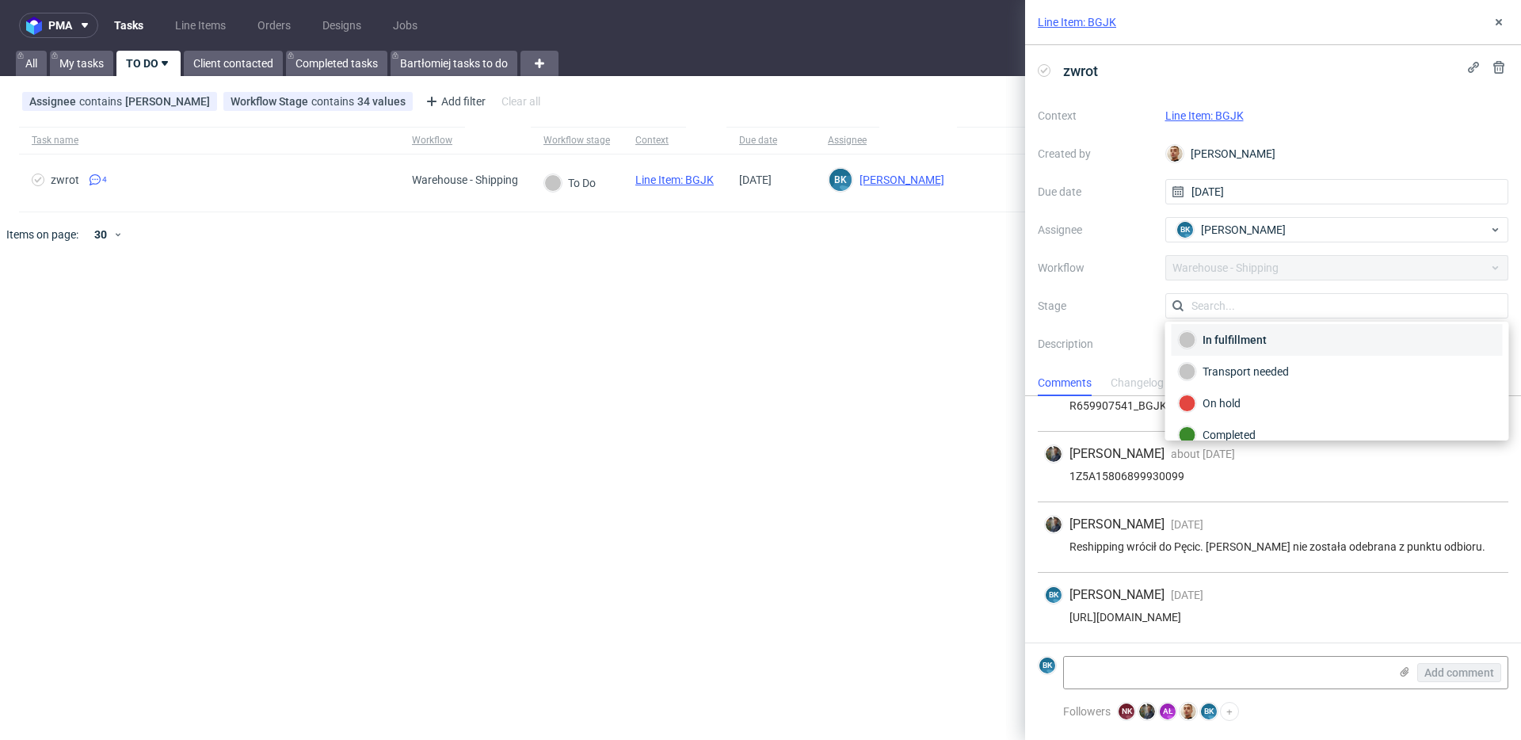
scroll to position [84, 0]
click at [1038, 442] on div "Maciej Sobola about 1 month ago 30th Jul 2025, 11:33 1Z5A15806899930099" at bounding box center [1273, 467] width 471 height 71
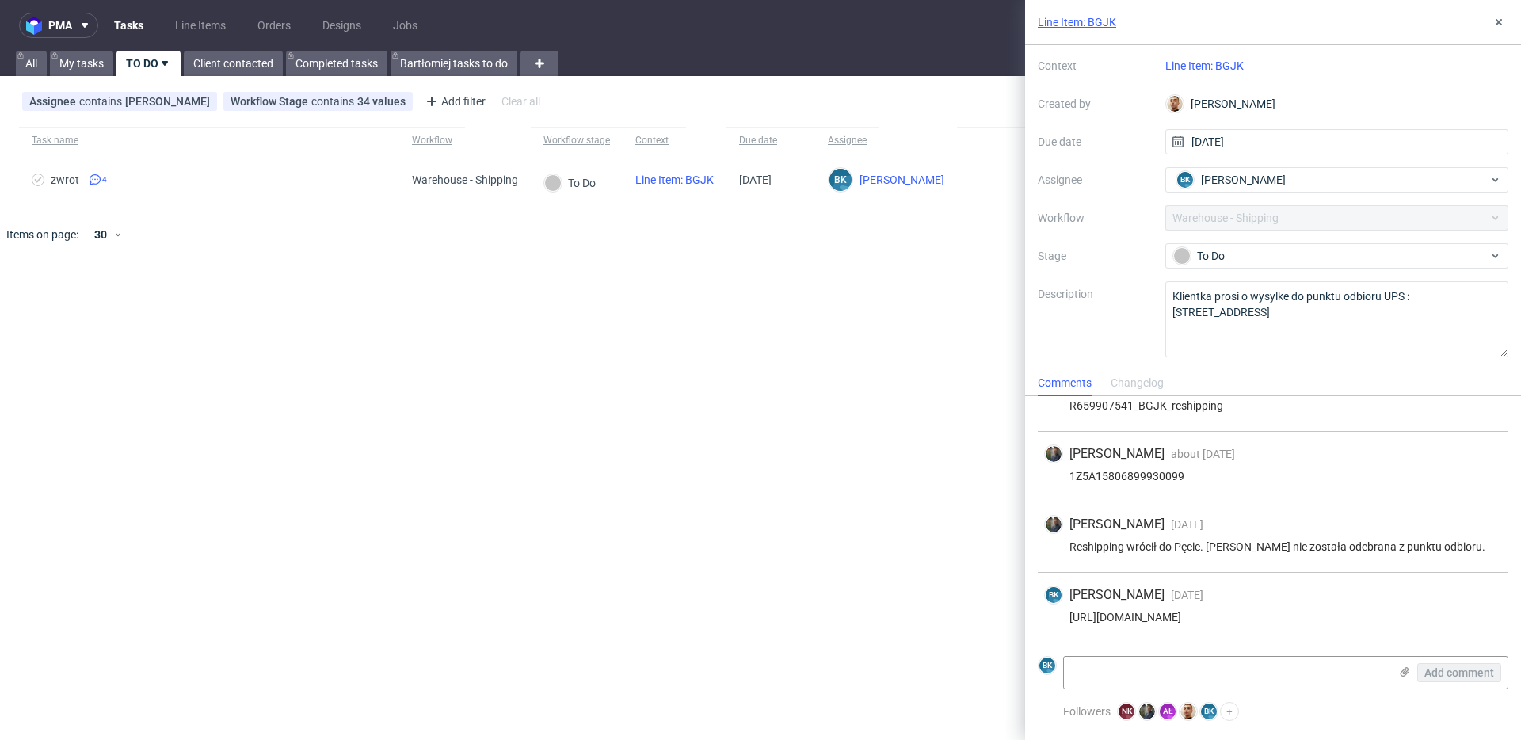
scroll to position [49, 0]
click at [1237, 256] on div "To Do" at bounding box center [1330, 256] width 315 height 17
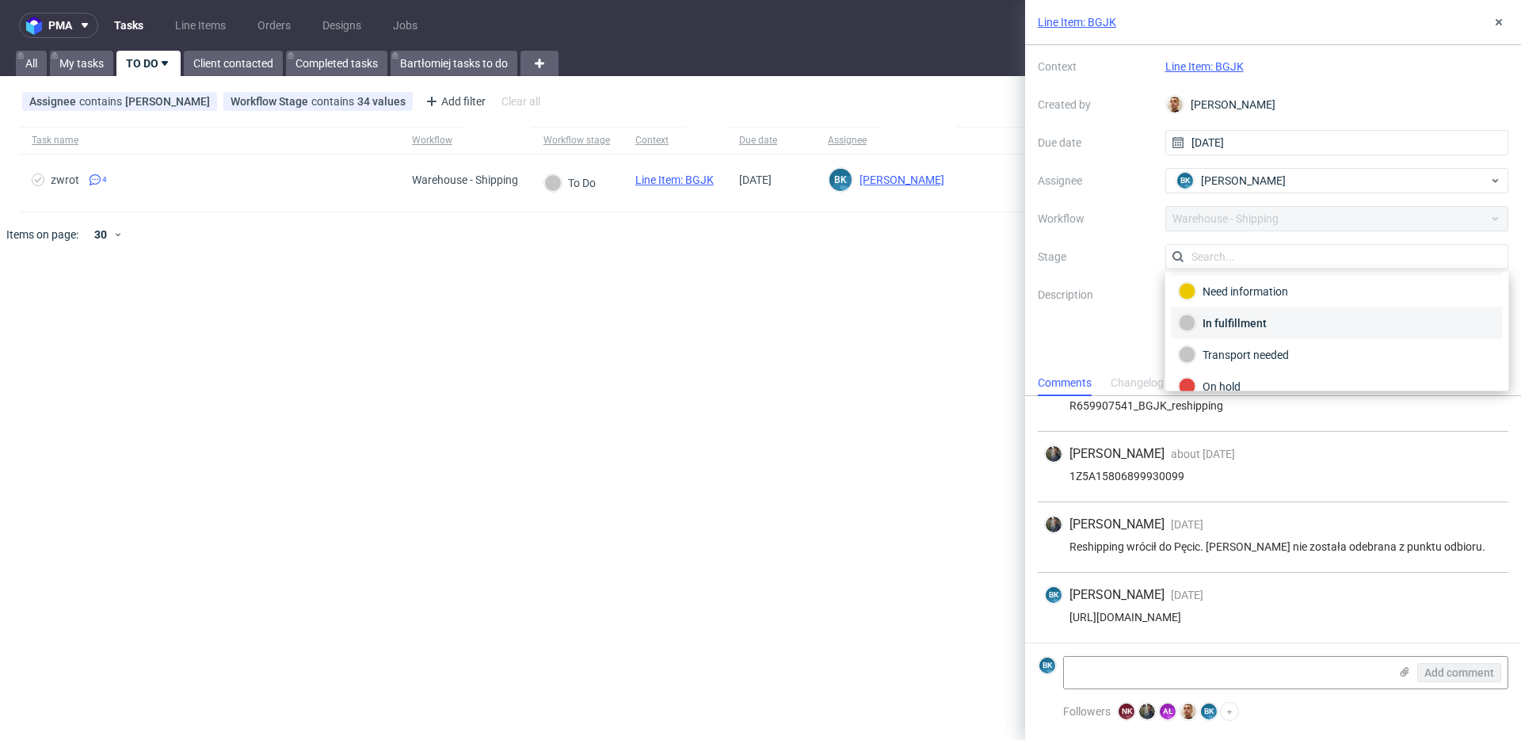
scroll to position [0, 0]
click at [1038, 494] on div "Maciej Sobola about 1 month ago 30th Jul 2025, 11:33 1Z5A15806899930099" at bounding box center [1273, 467] width 471 height 71
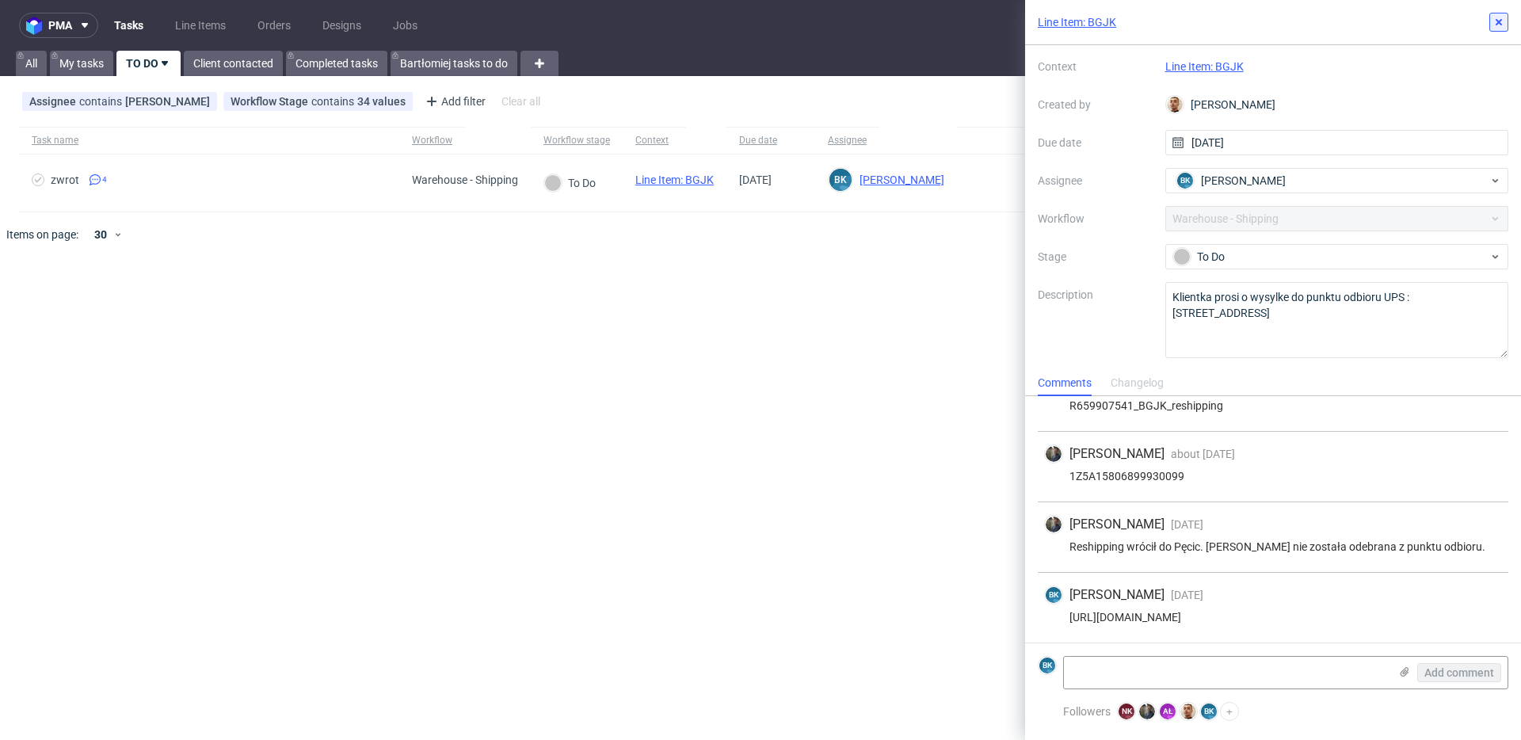
click at [1498, 17] on icon at bounding box center [1499, 22] width 13 height 13
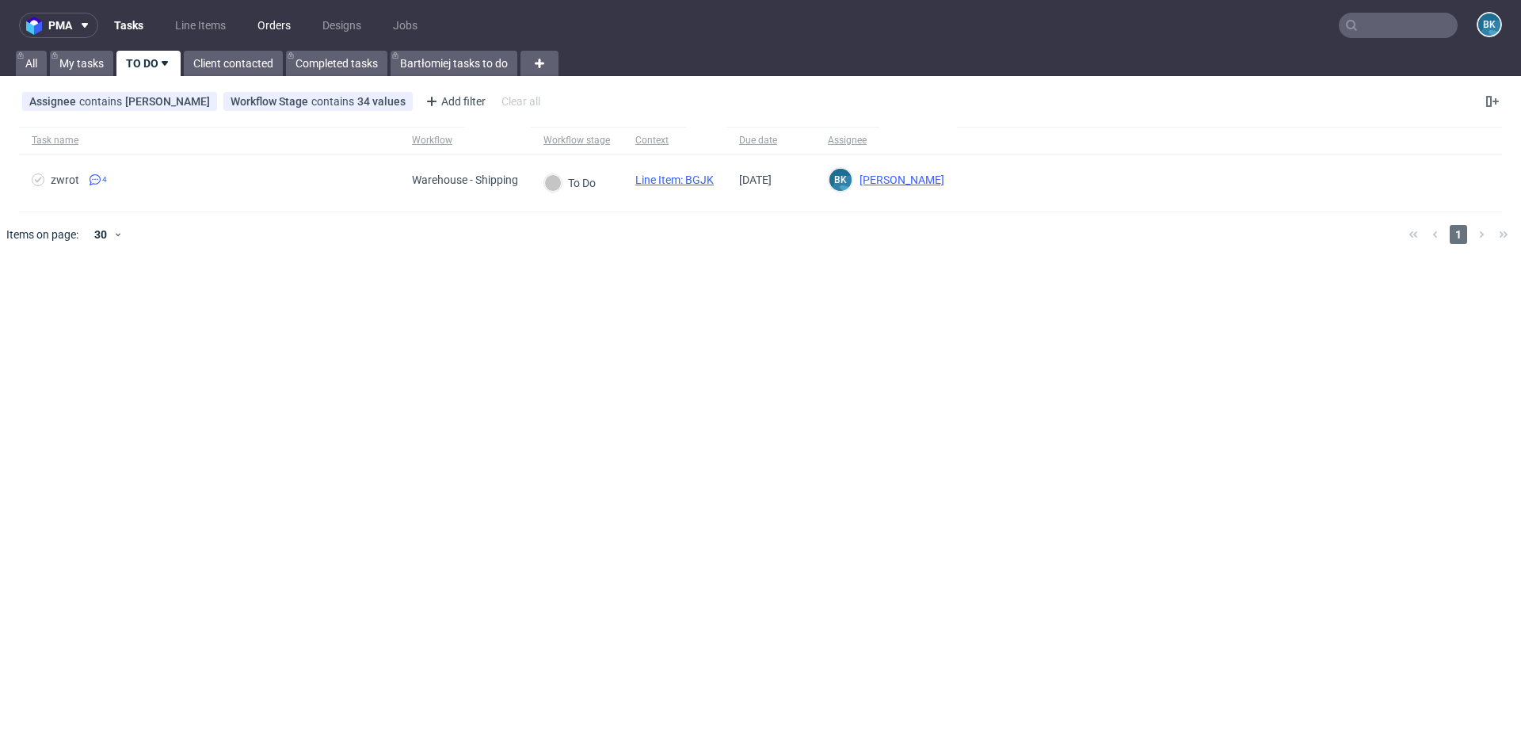
click at [276, 28] on link "Orders" at bounding box center [274, 25] width 52 height 25
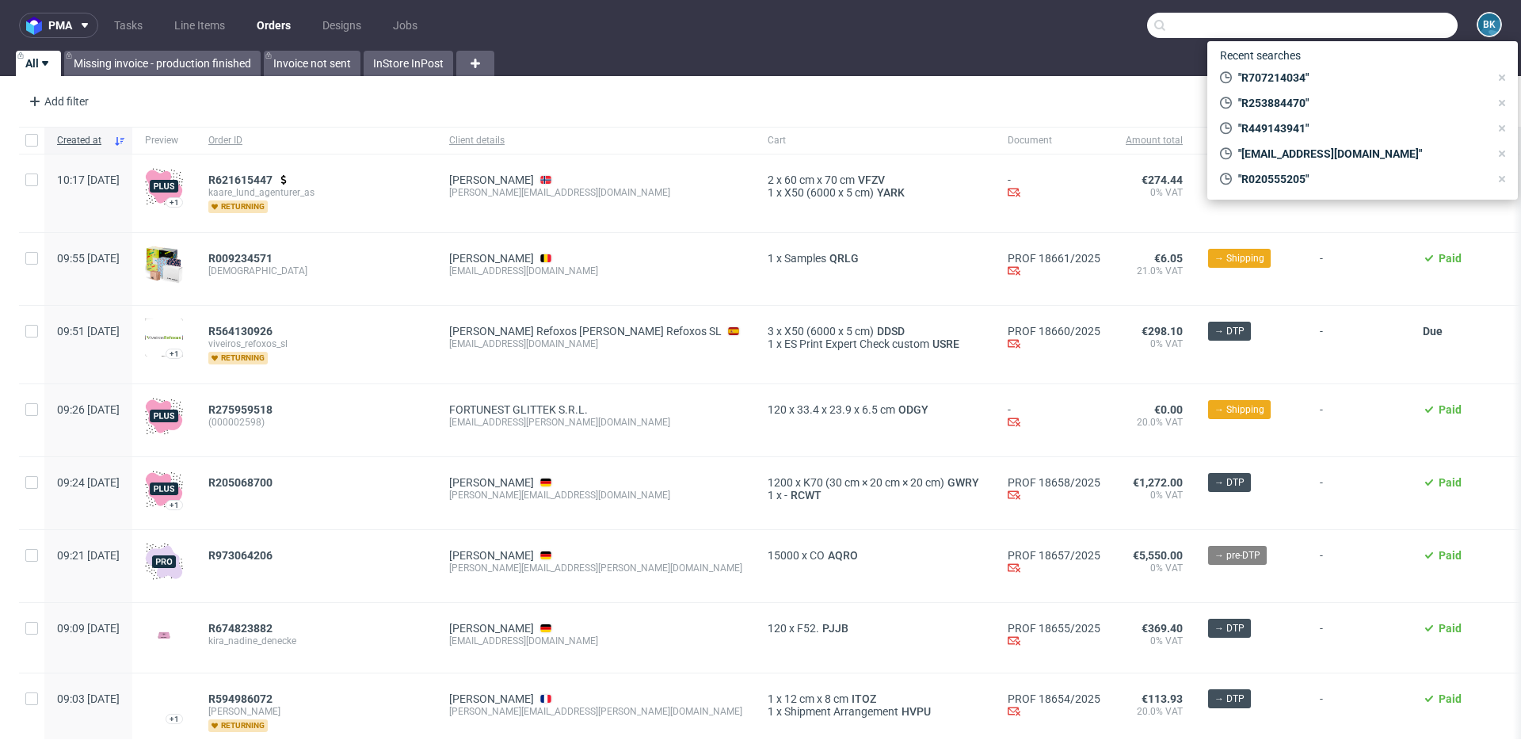
click at [1375, 25] on input "text" at bounding box center [1302, 25] width 311 height 25
paste input "R253884470"
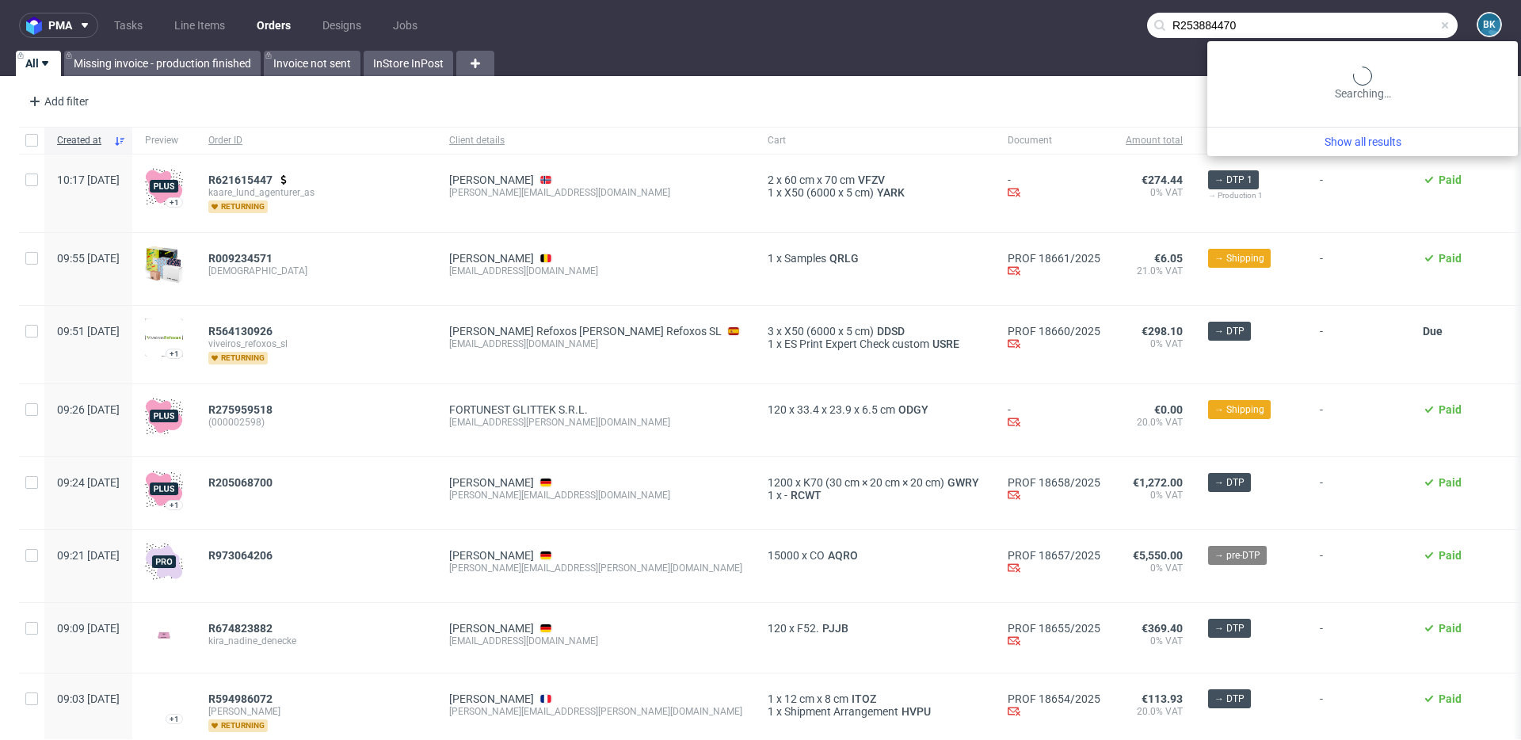
type input "R253884470"
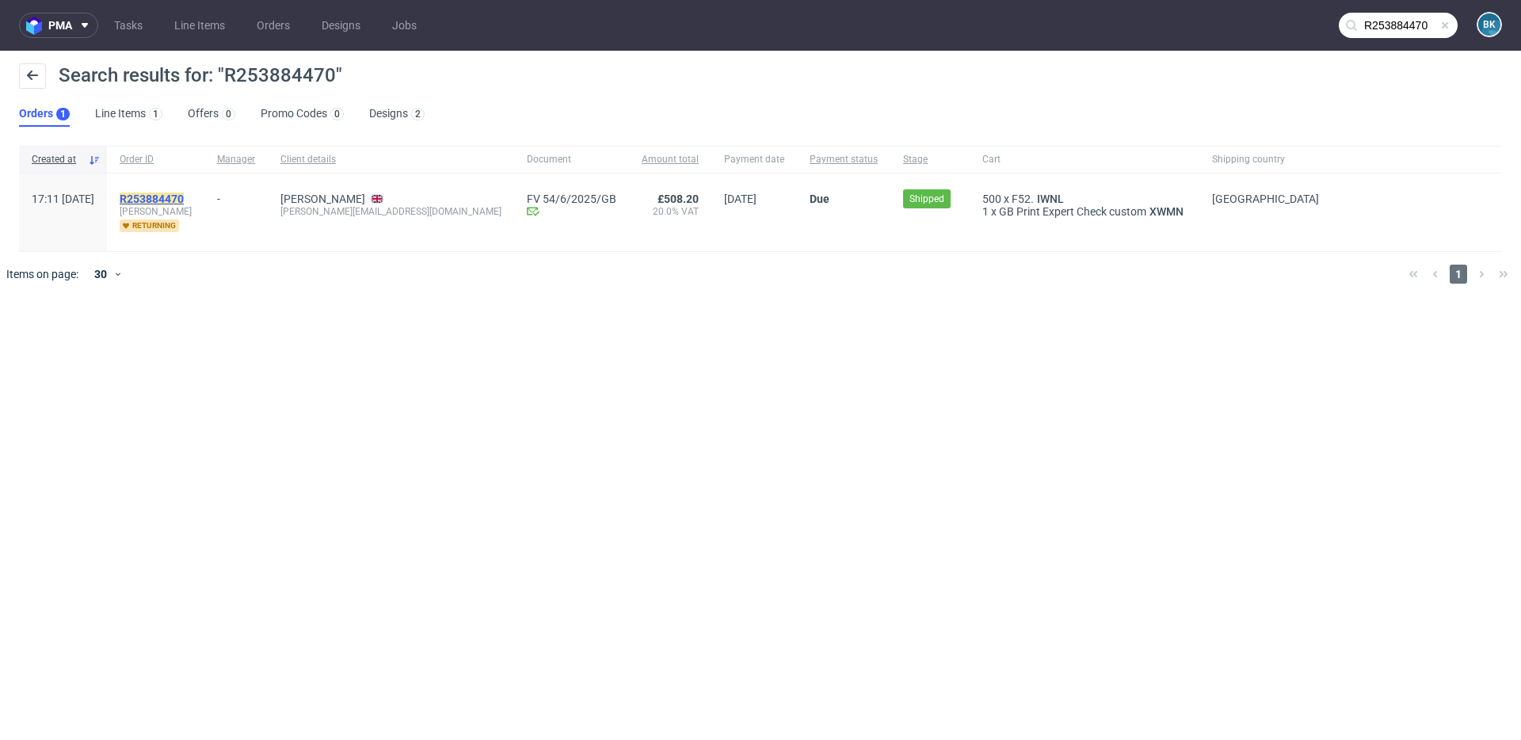
click at [184, 195] on mark "R253884470" at bounding box center [152, 199] width 64 height 13
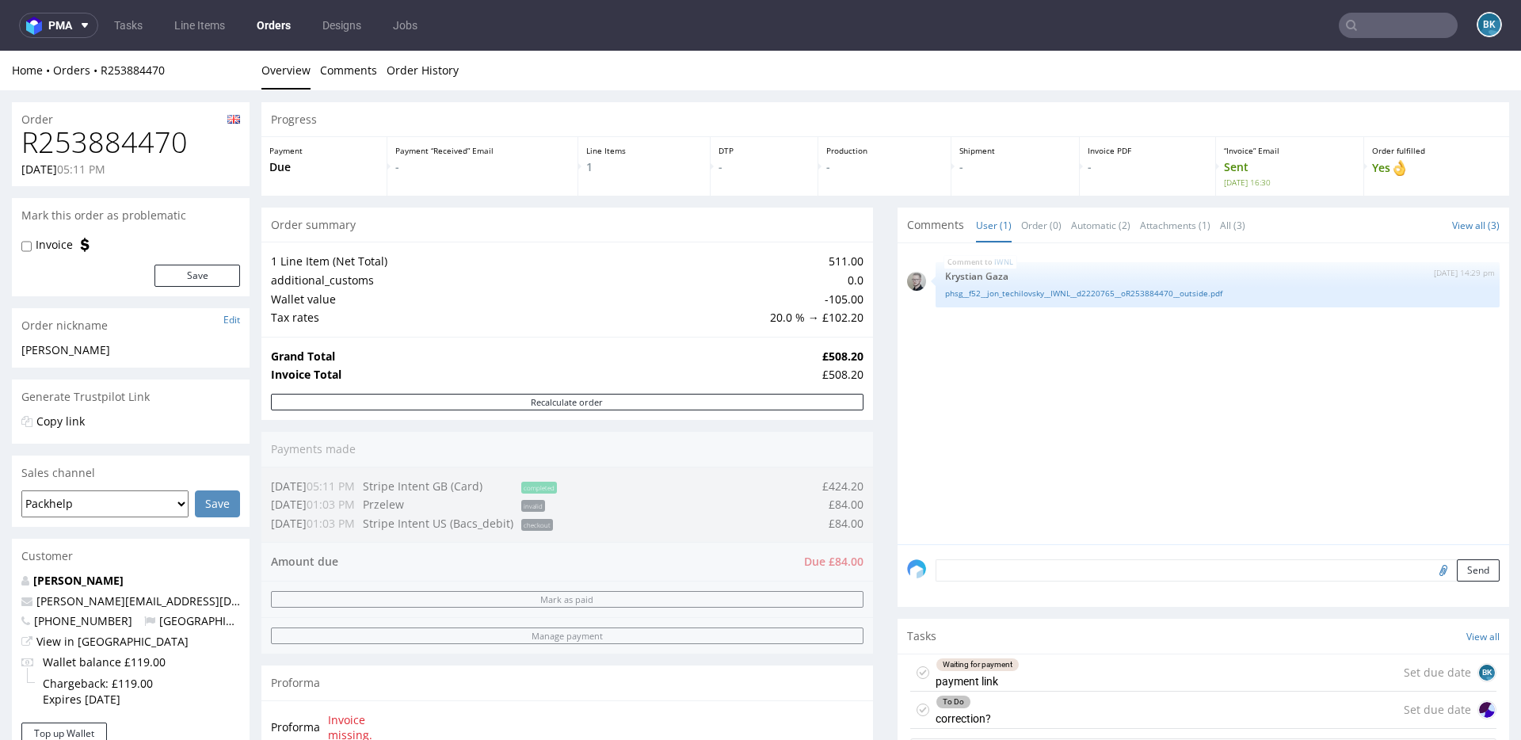
scroll to position [582, 0]
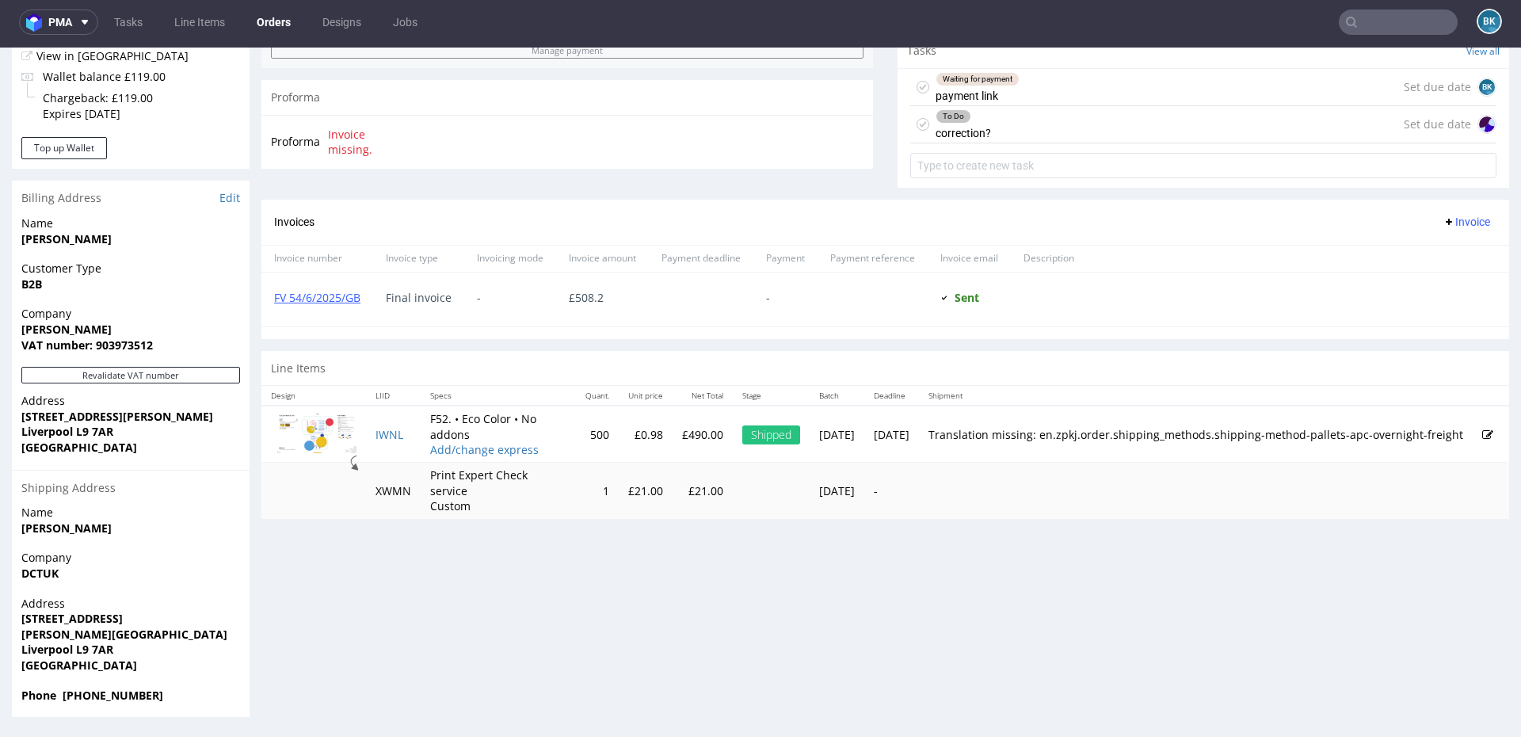
scroll to position [2, 0]
click at [1064, 120] on div "To Do correction? Set due date" at bounding box center [1203, 125] width 586 height 37
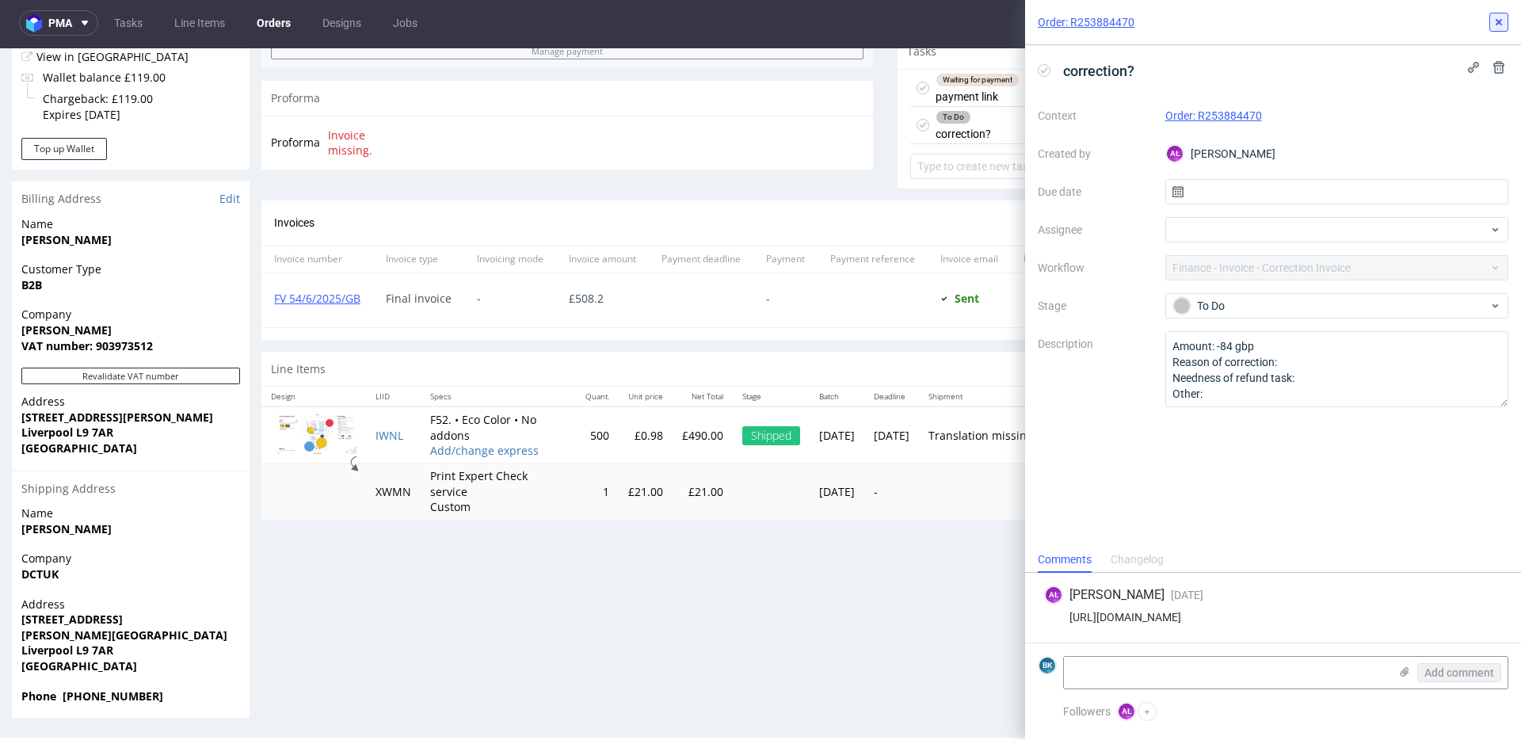
click at [1508, 20] on button at bounding box center [1498, 22] width 19 height 19
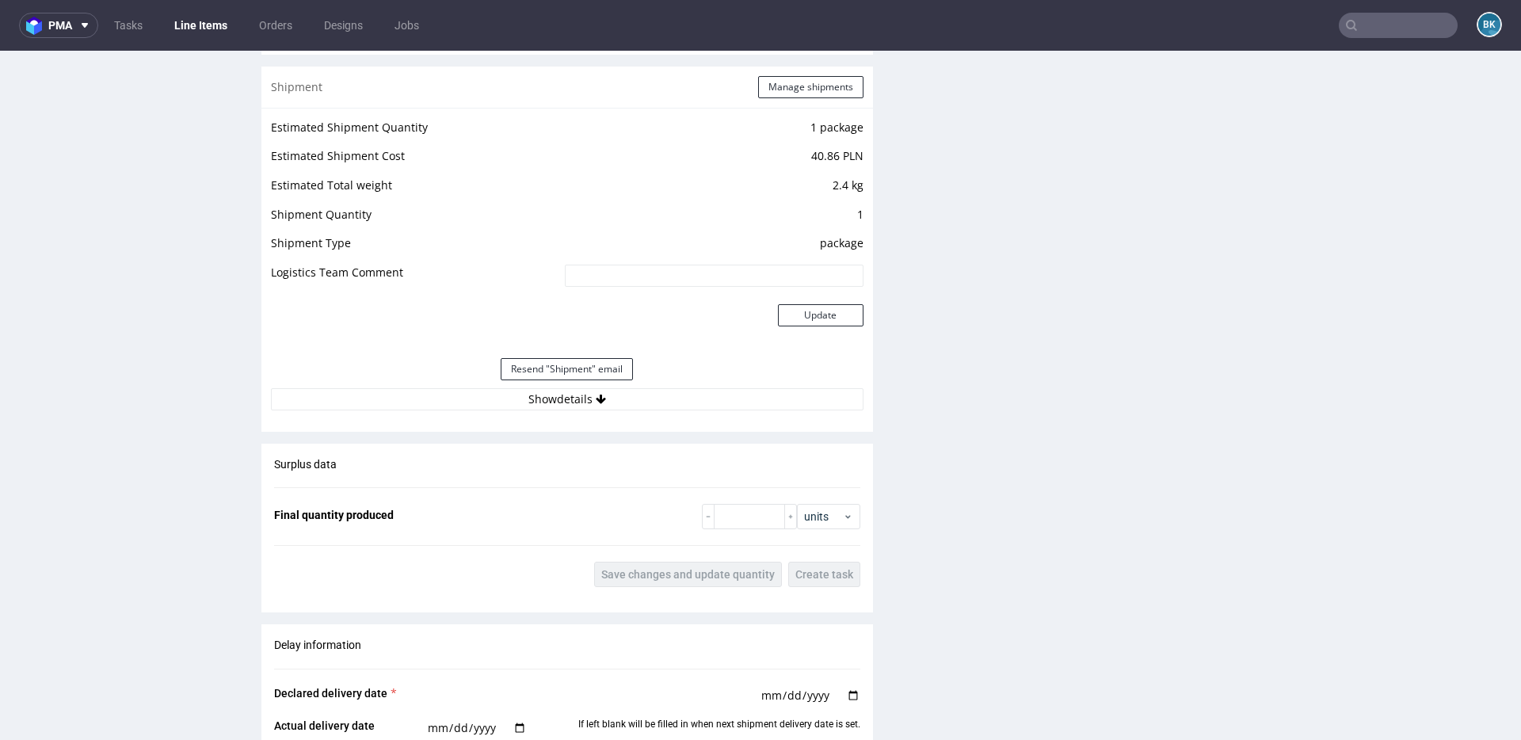
scroll to position [1589, 0]
click at [559, 386] on button "Show details" at bounding box center [567, 397] width 593 height 22
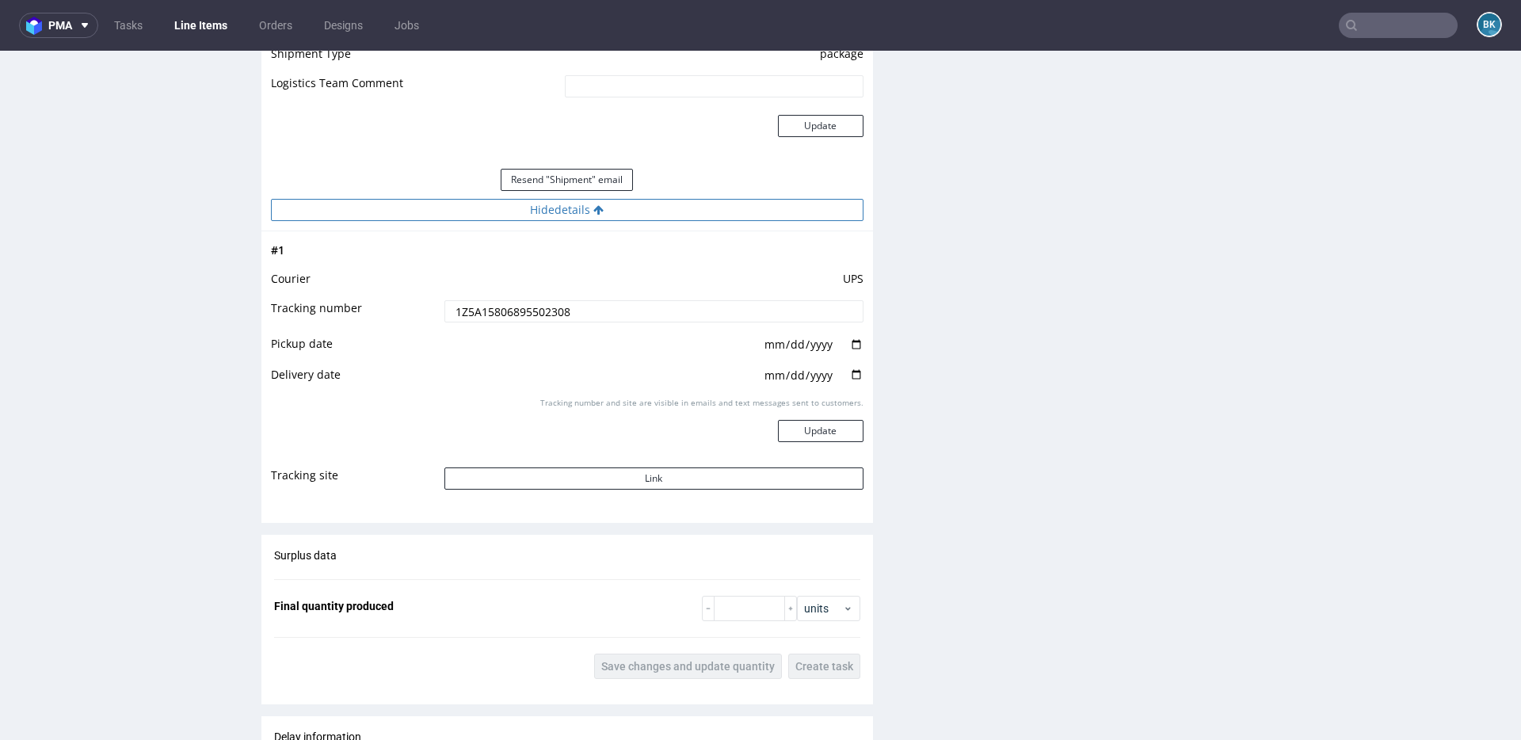
scroll to position [1777, 0]
click at [651, 467] on button "Link" at bounding box center [653, 478] width 419 height 22
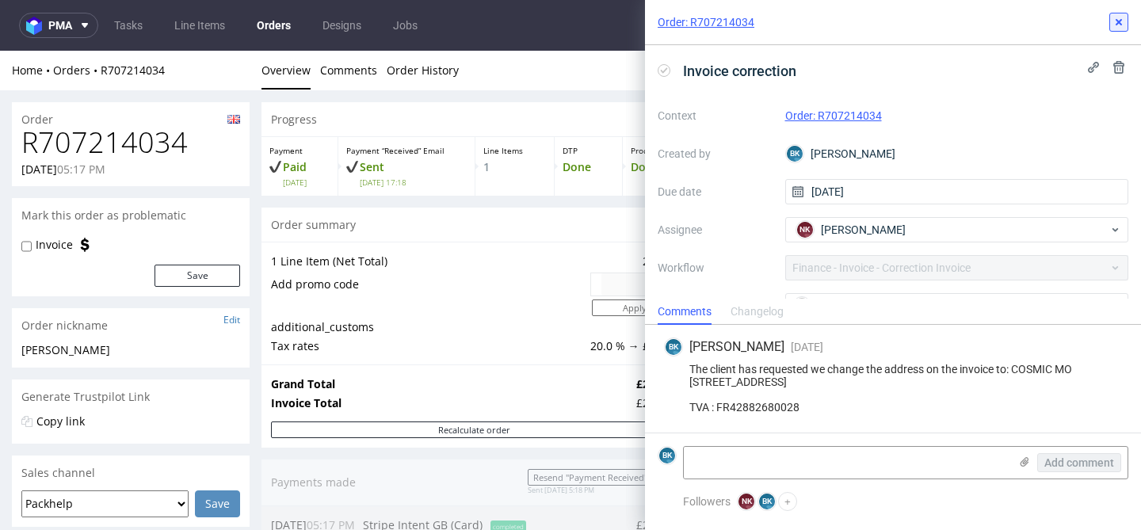
click at [1119, 24] on icon at bounding box center [1118, 22] width 13 height 13
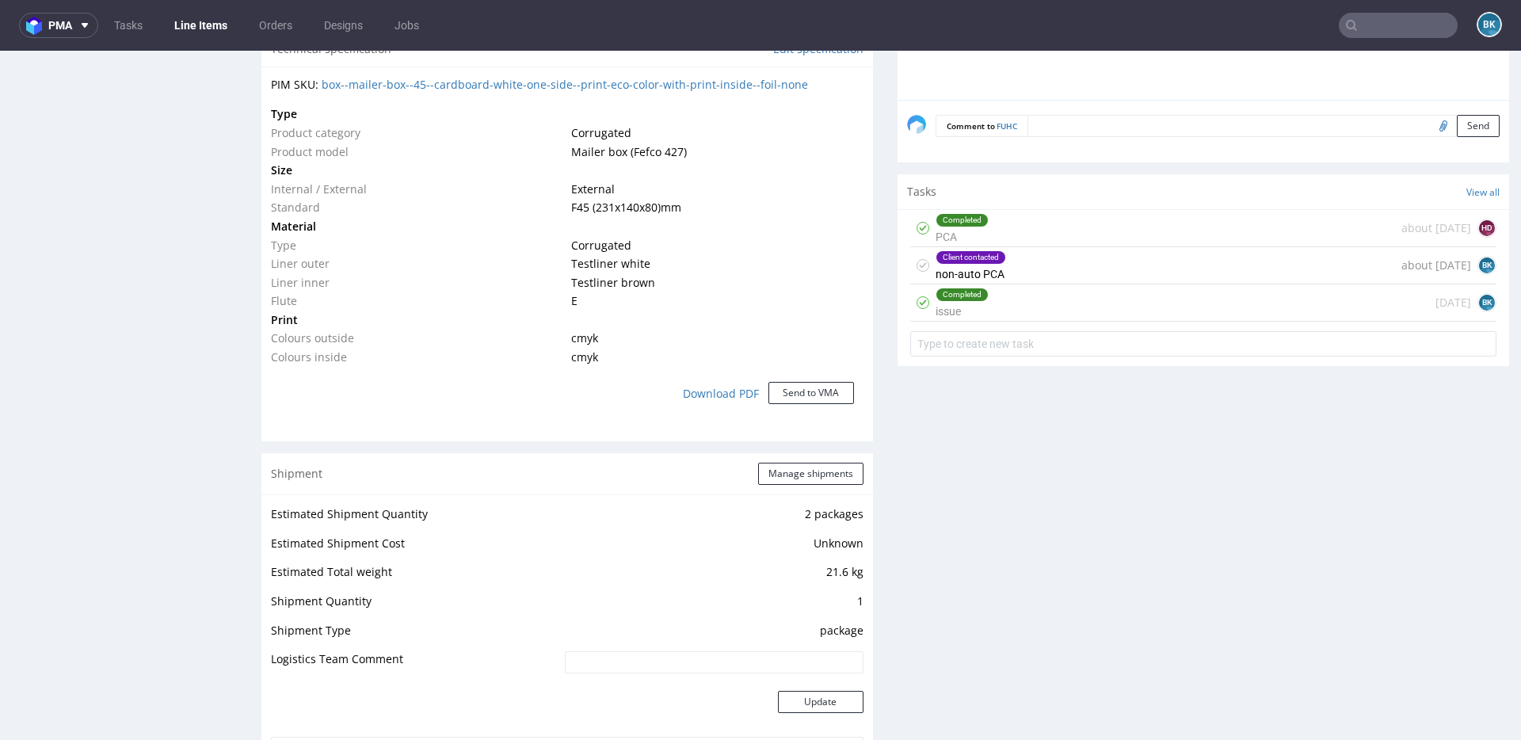
scroll to position [1173, 0]
click at [1004, 274] on div "Client contacted non-auto PCA about 1 month ago BK" at bounding box center [1203, 267] width 586 height 37
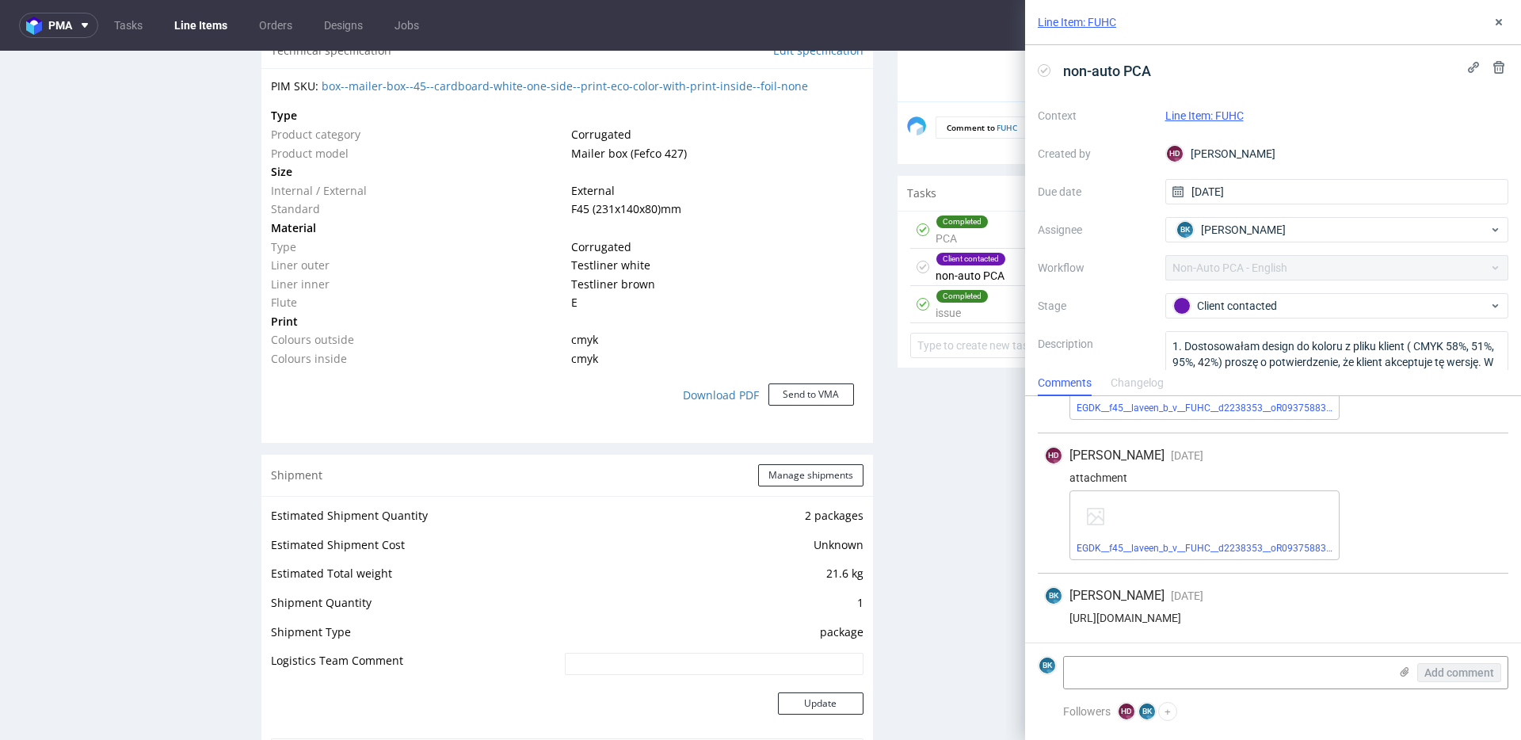
scroll to position [882, 0]
click at [1242, 616] on div "[URL][DOMAIN_NAME]" at bounding box center [1273, 617] width 458 height 13
click at [1242, 616] on div "https://app-eu1.hubspot.com/contacts/25600958/record/0-5/204203496637/" at bounding box center [1273, 617] width 458 height 13
copy div "https://app-eu1.hubspot.com/contacts/25600958/record/0-5/204203496637/"
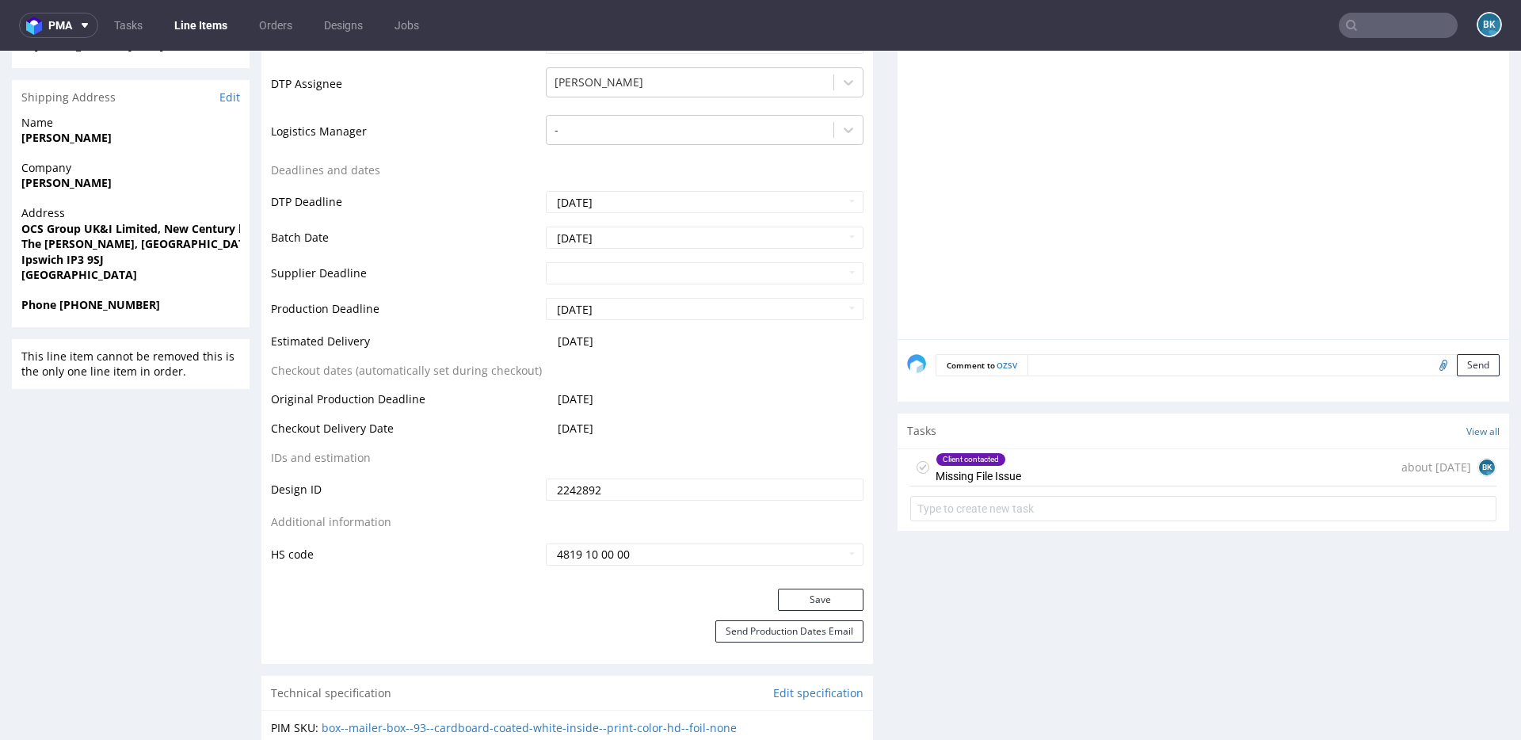
scroll to position [671, 0]
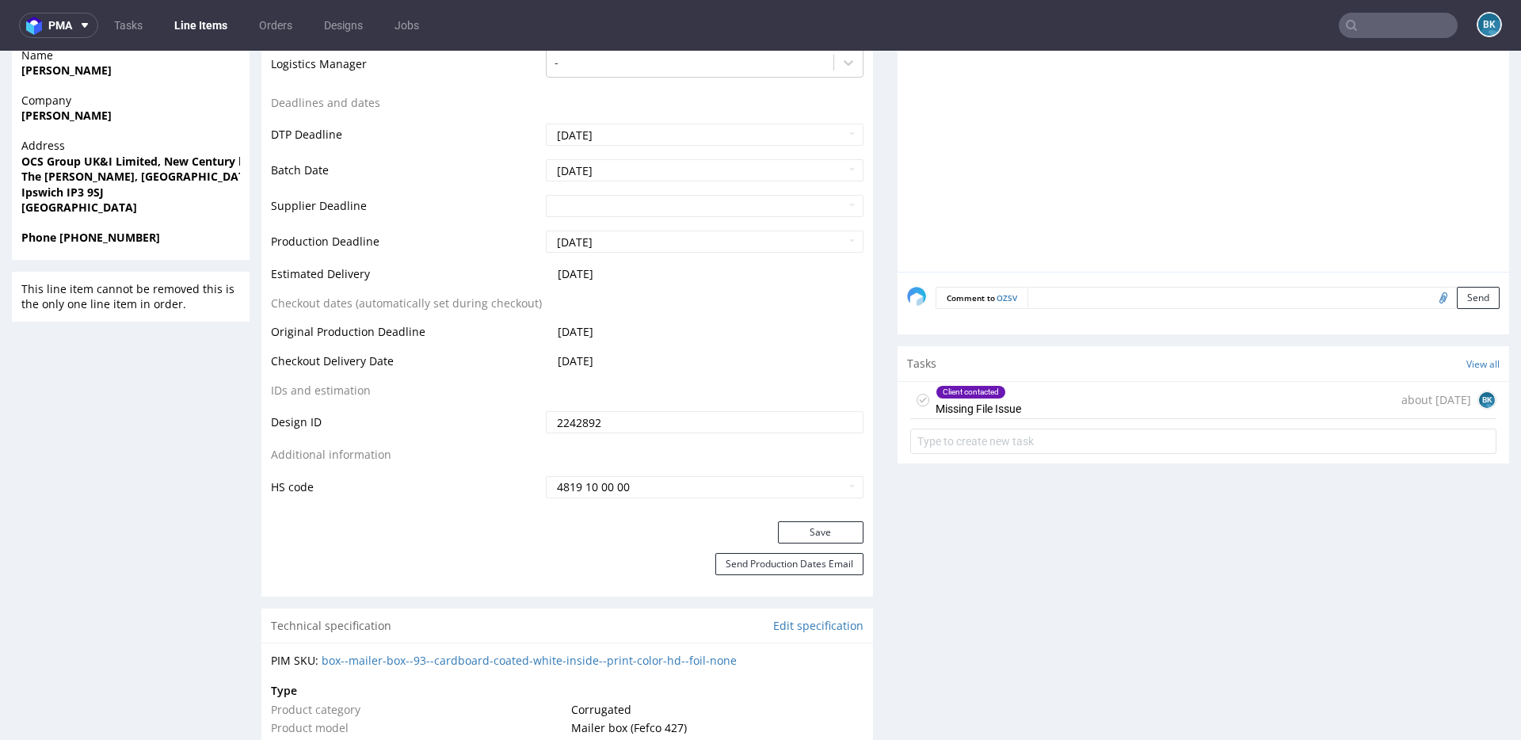
click at [1138, 385] on div "Client contacted Missing File Issue about [DATE] BK" at bounding box center [1203, 400] width 586 height 37
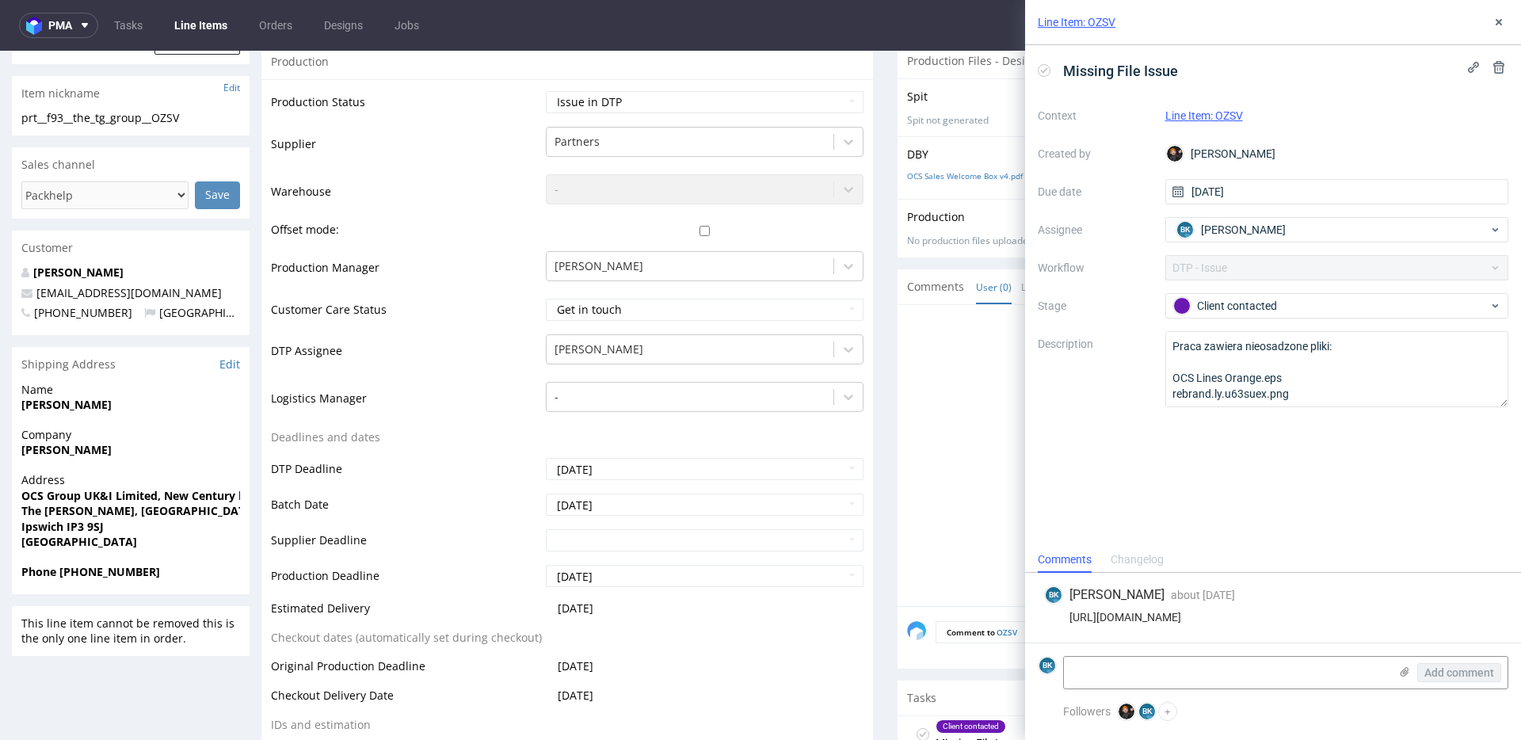
scroll to position [338, 0]
click at [1215, 612] on div "https://app-eu1.hubspot.com/contacts/25600958/record/0-5/190427328701/" at bounding box center [1273, 617] width 458 height 13
copy div "https://app-eu1.hubspot.com/contacts/25600958/record/0-5/190427328701/"
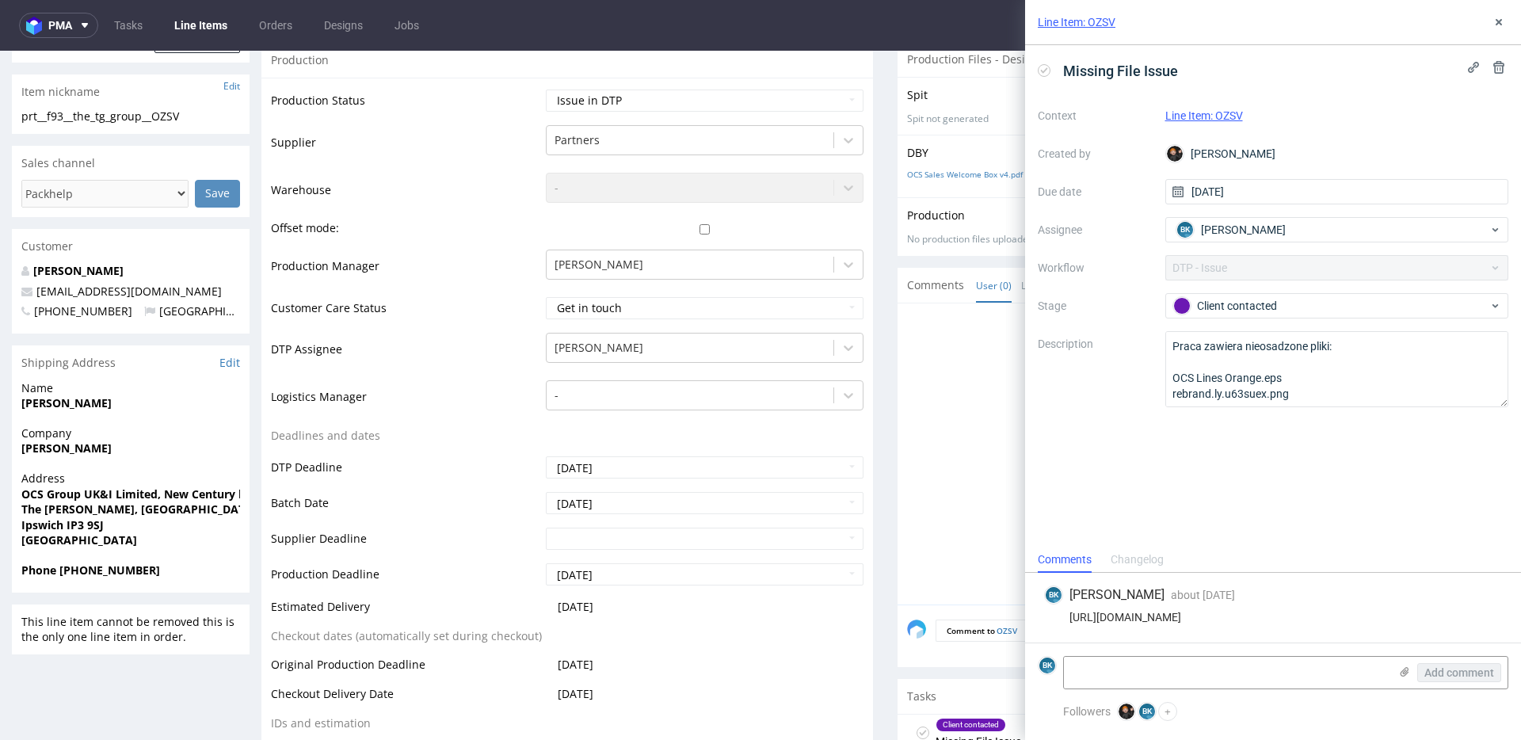
click at [1497, 32] on div "Line Item: OZSV" at bounding box center [1273, 22] width 496 height 45
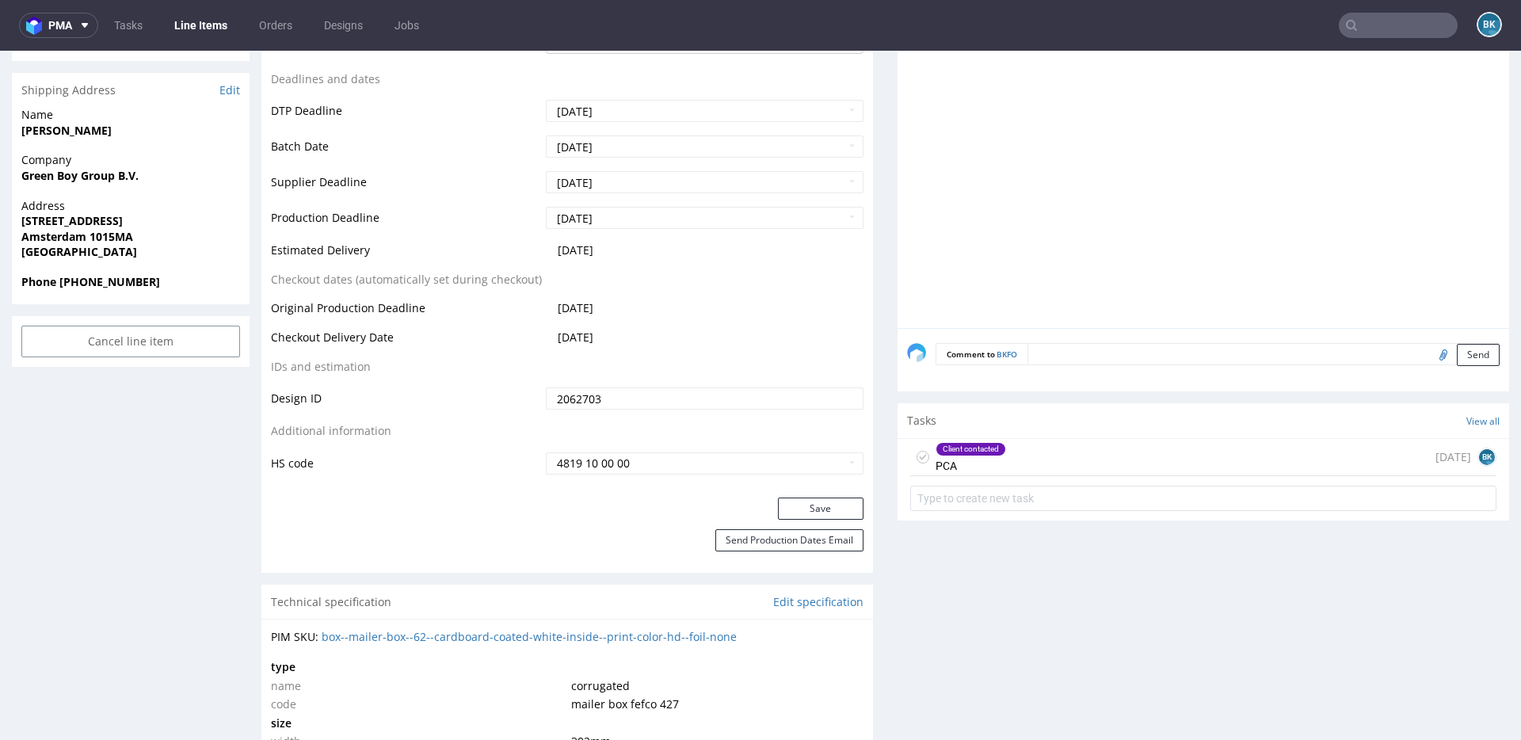
scroll to position [663, 0]
click at [1081, 460] on div "Client contacted PCA [DATE] BK" at bounding box center [1203, 458] width 586 height 37
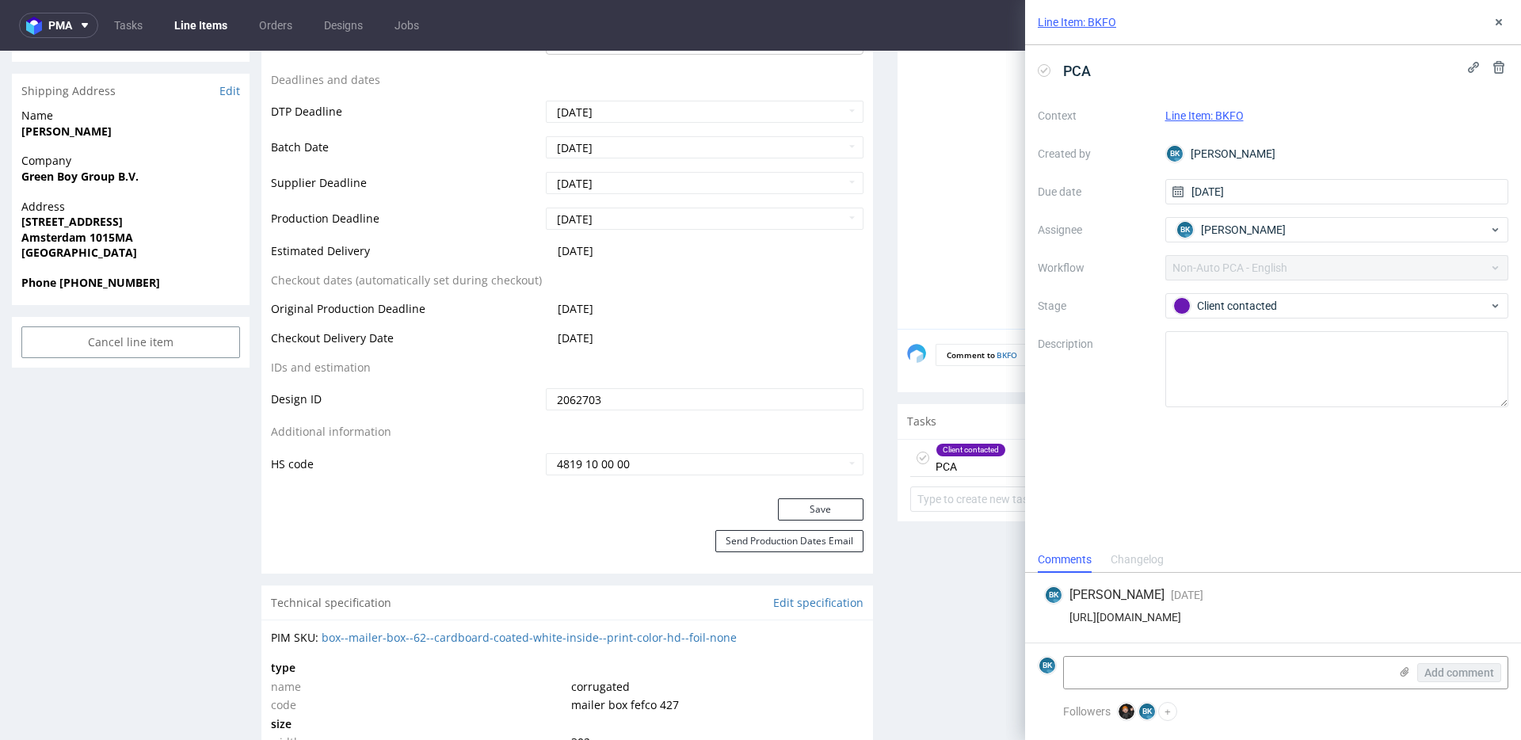
click at [1253, 615] on div "[URL][DOMAIN_NAME]" at bounding box center [1273, 617] width 458 height 13
copy div "[URL][DOMAIN_NAME]"
click at [1505, 23] on button at bounding box center [1498, 22] width 19 height 19
